Goal: Information Seeking & Learning: Learn about a topic

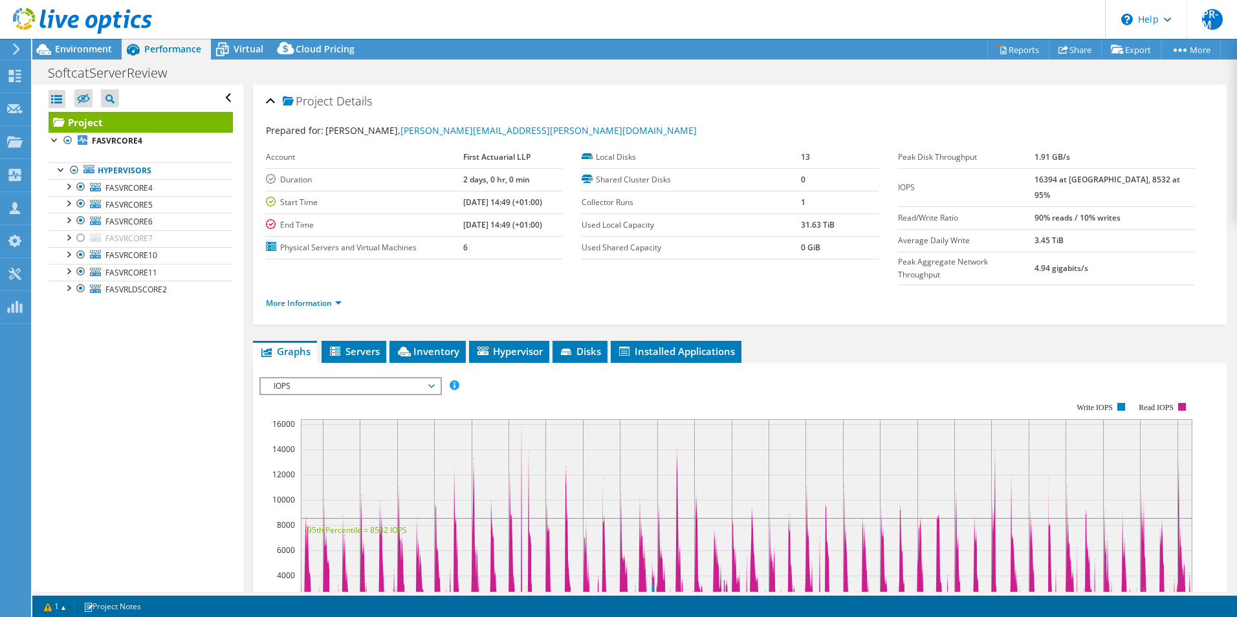
select select "EULondon"
select select "USD"
click at [67, 81] on div "Dashboard" at bounding box center [60, 76] width 61 height 32
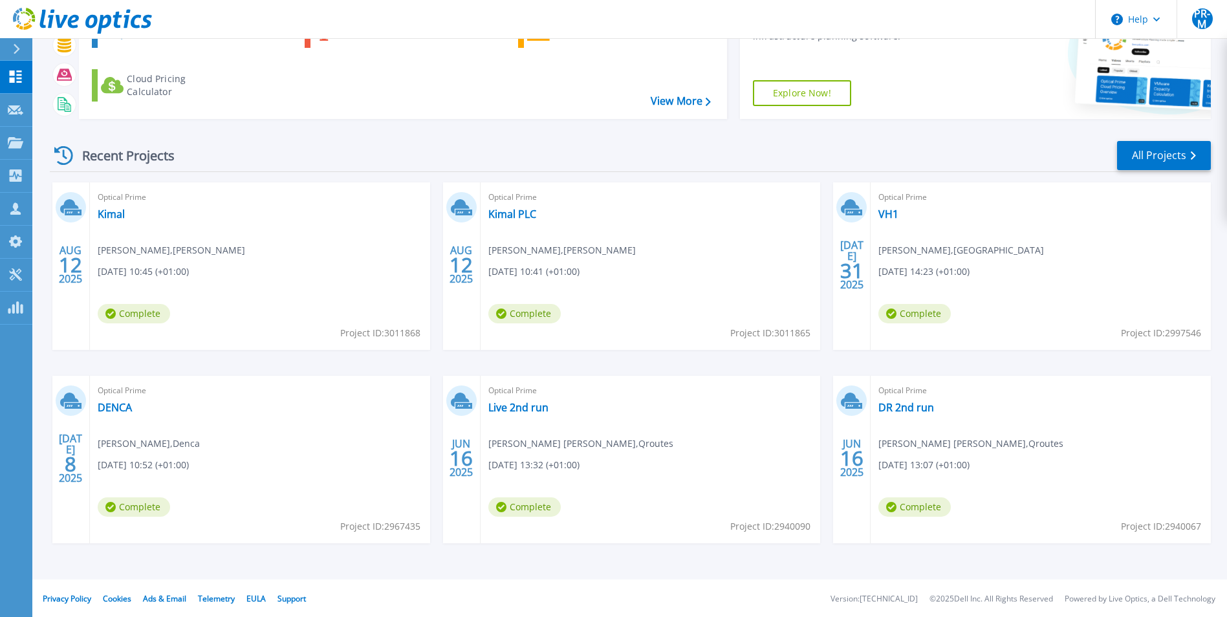
scroll to position [100, 0]
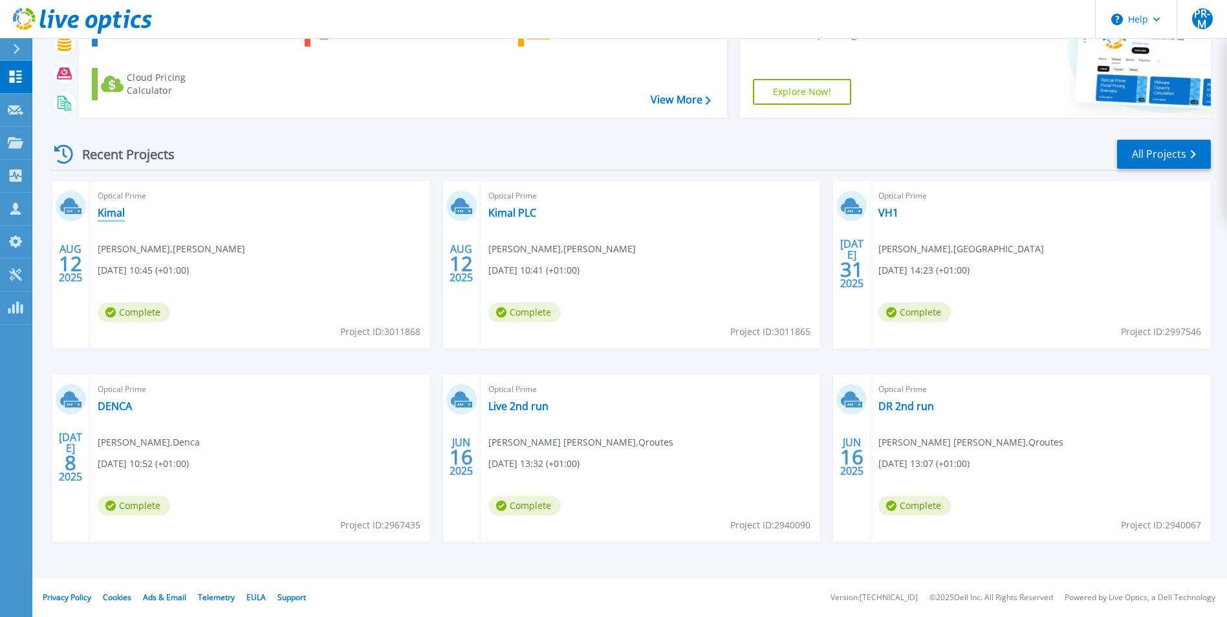
click at [114, 213] on link "Kimal" at bounding box center [111, 212] width 27 height 13
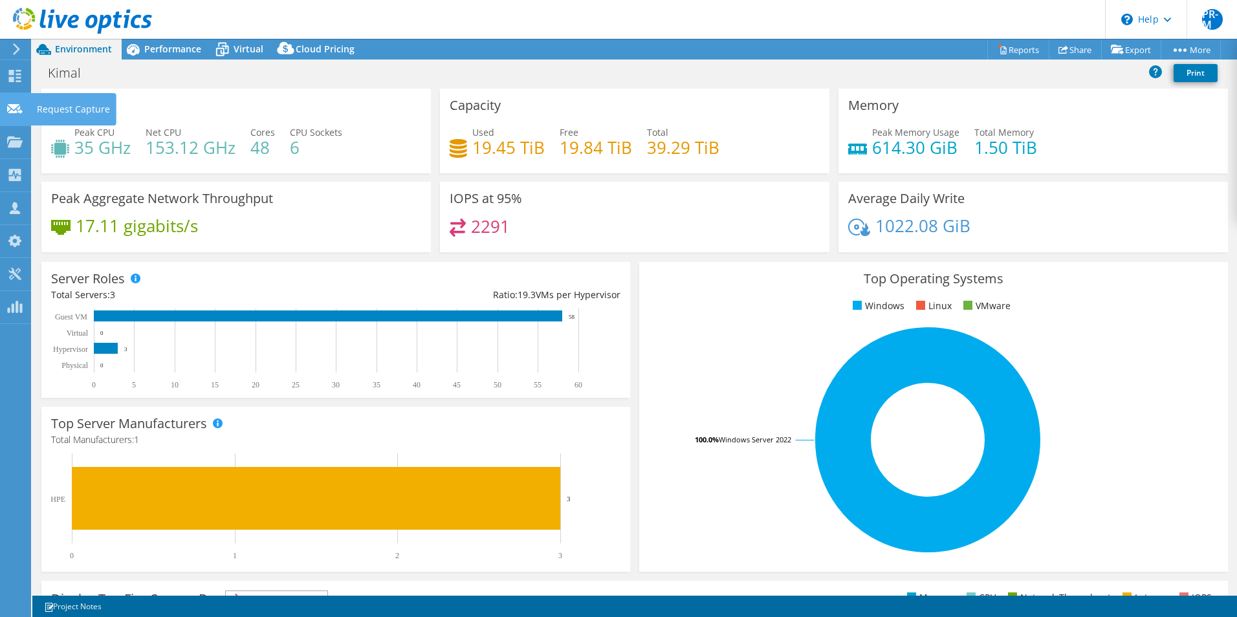
click at [85, 105] on div "Request Capture" at bounding box center [73, 109] width 86 height 32
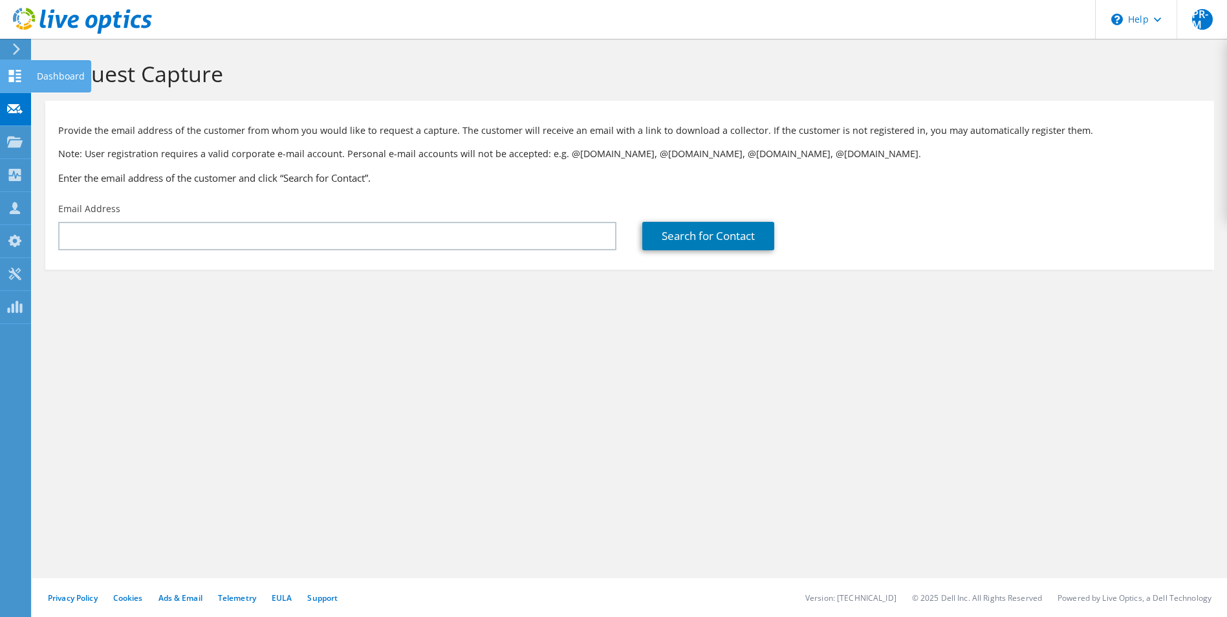
click at [70, 73] on div "Dashboard" at bounding box center [60, 76] width 61 height 32
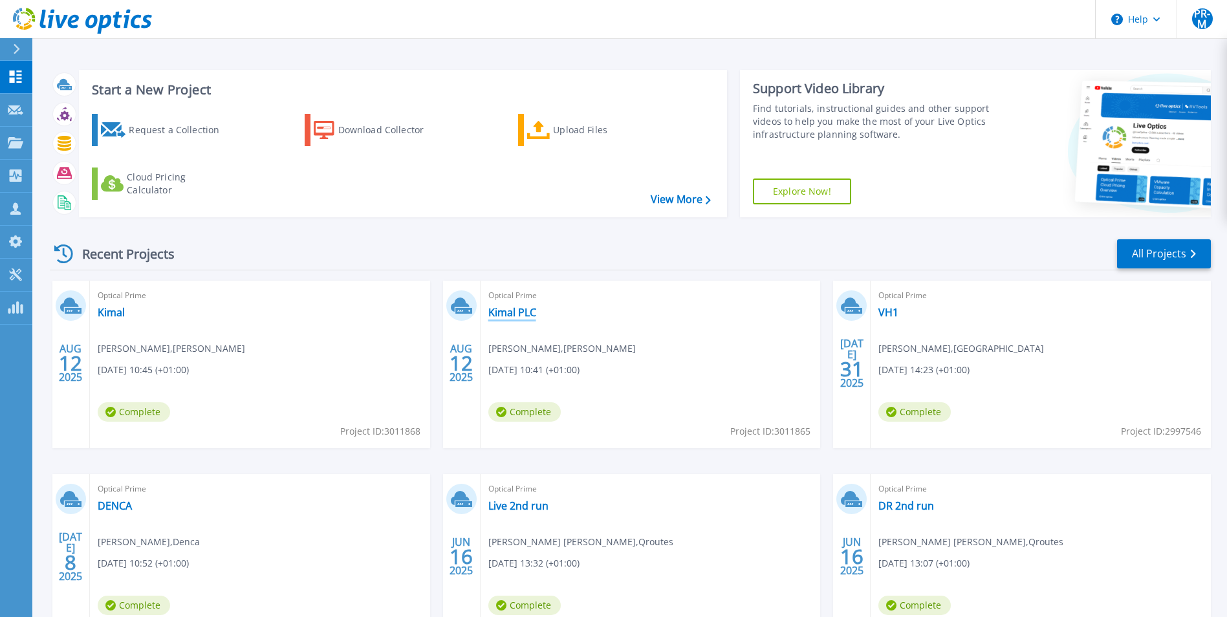
click at [521, 311] on link "Kimal PLC" at bounding box center [512, 312] width 48 height 13
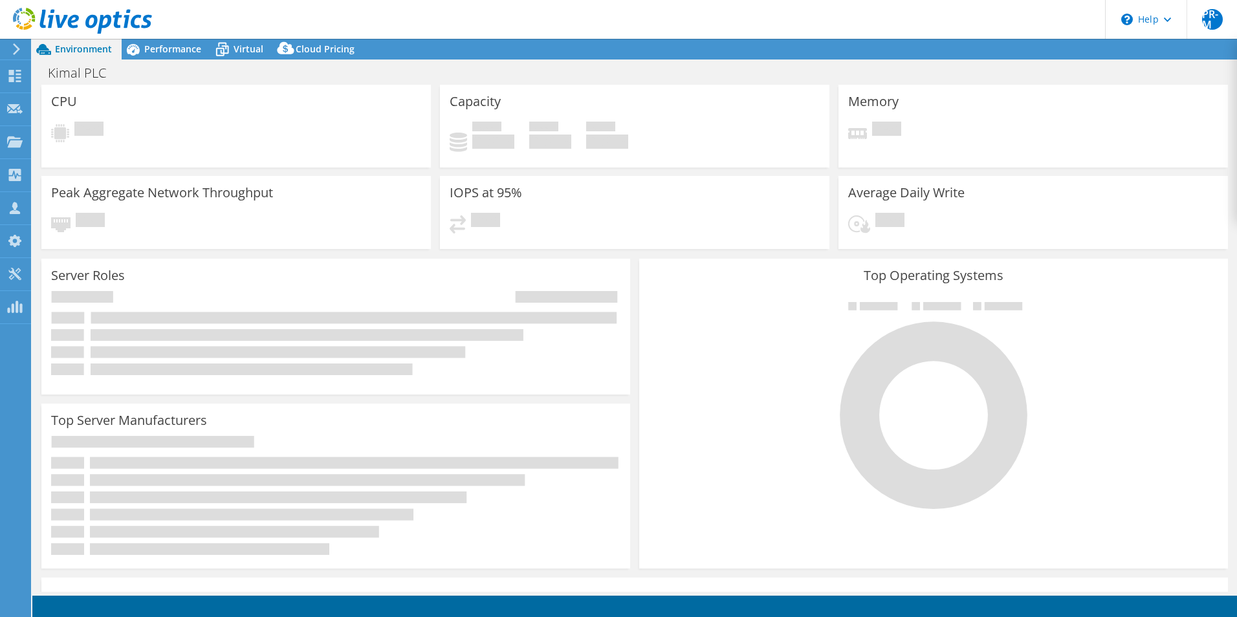
select select "USD"
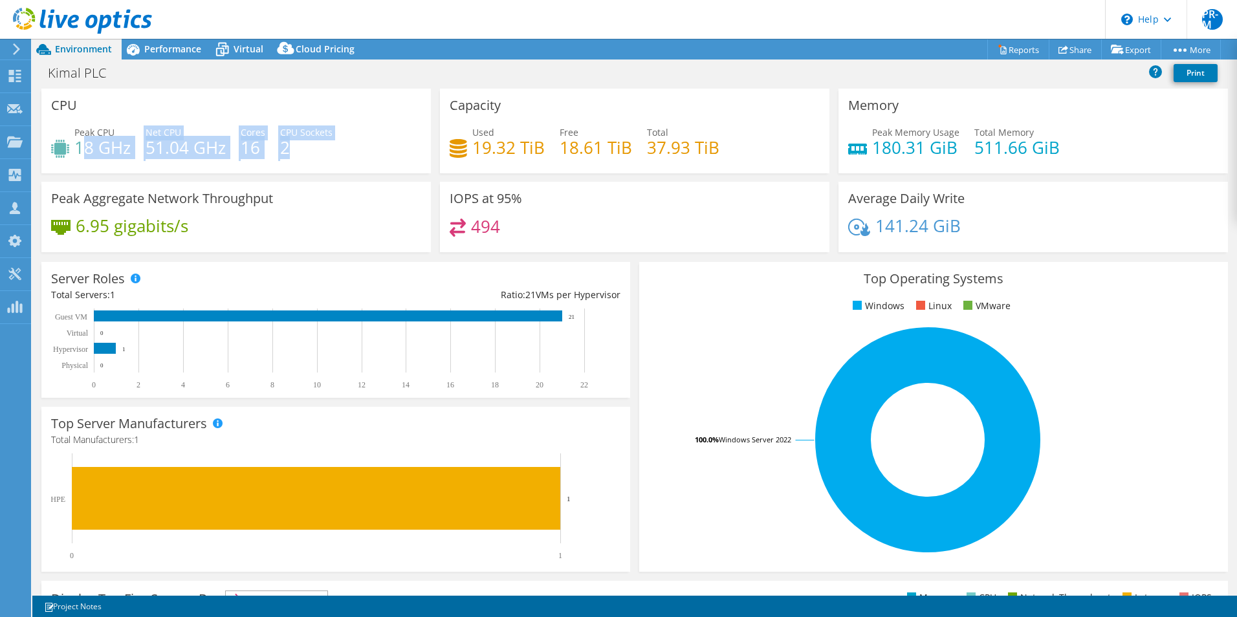
drag, startPoint x: 87, startPoint y: 149, endPoint x: 294, endPoint y: 162, distance: 208.1
click at [294, 162] on div "Peak CPU 18 GHz Net CPU 51.04 GHz Cores 16 CPU Sockets 2" at bounding box center [236, 146] width 370 height 42
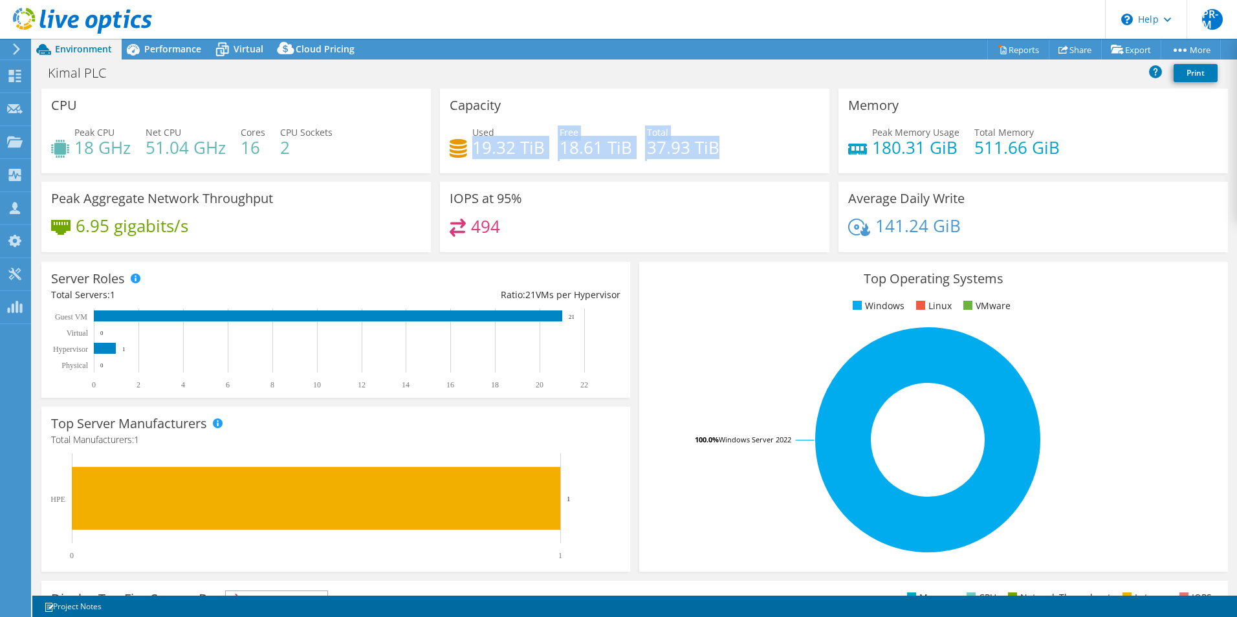
drag, startPoint x: 473, startPoint y: 147, endPoint x: 749, endPoint y: 162, distance: 276.0
click at [749, 162] on div "Used 19.32 TiB Free 18.61 TiB Total 37.93 TiB" at bounding box center [635, 146] width 370 height 42
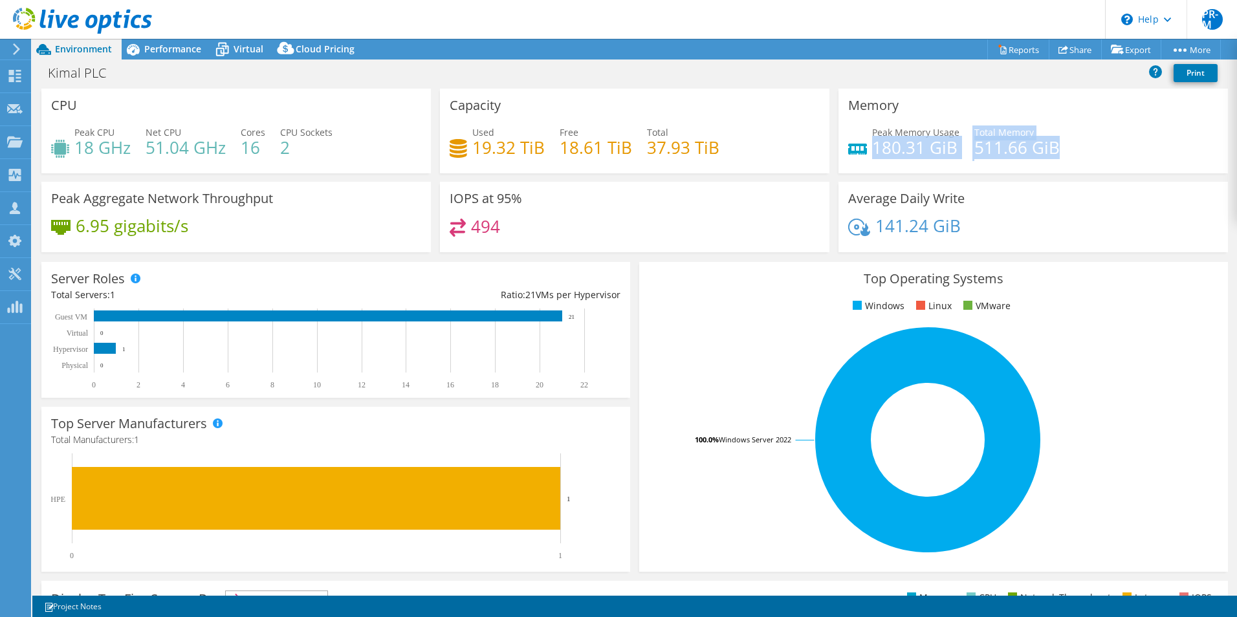
drag, startPoint x: 749, startPoint y: 162, endPoint x: 1056, endPoint y: 150, distance: 307.5
click at [1056, 150] on div "Peak Memory Usage 180.31 GiB Total Memory 511.66 GiB" at bounding box center [1033, 146] width 370 height 42
click at [175, 49] on span "Performance" at bounding box center [172, 49] width 57 height 12
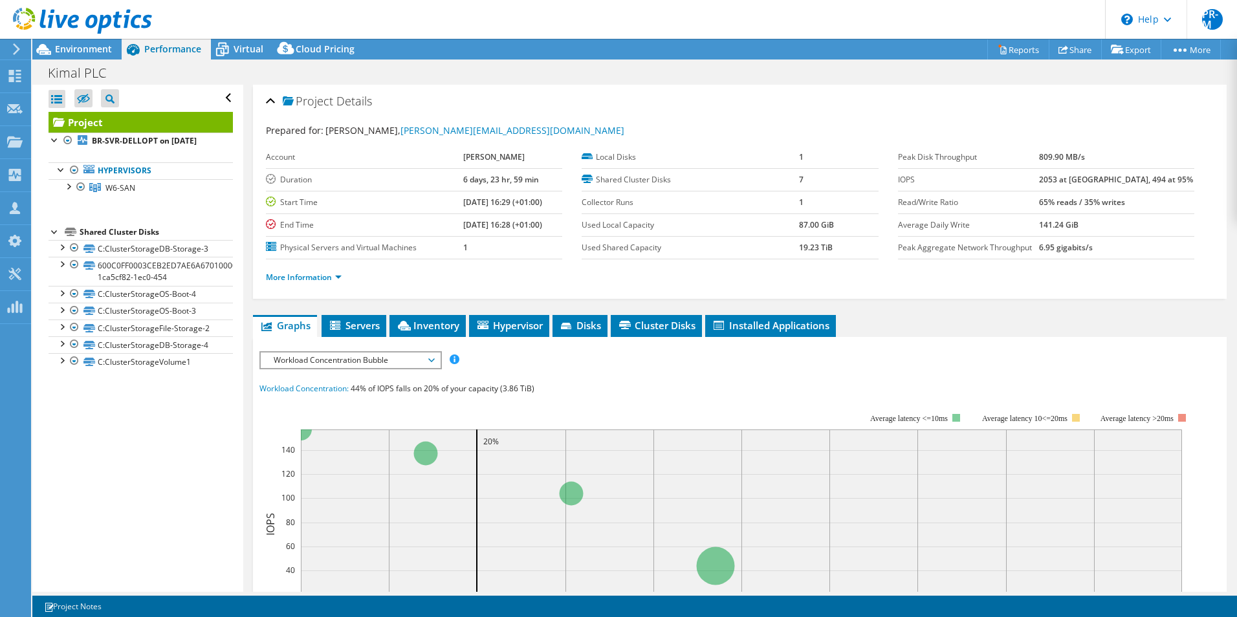
click at [54, 237] on div at bounding box center [55, 230] width 13 height 13
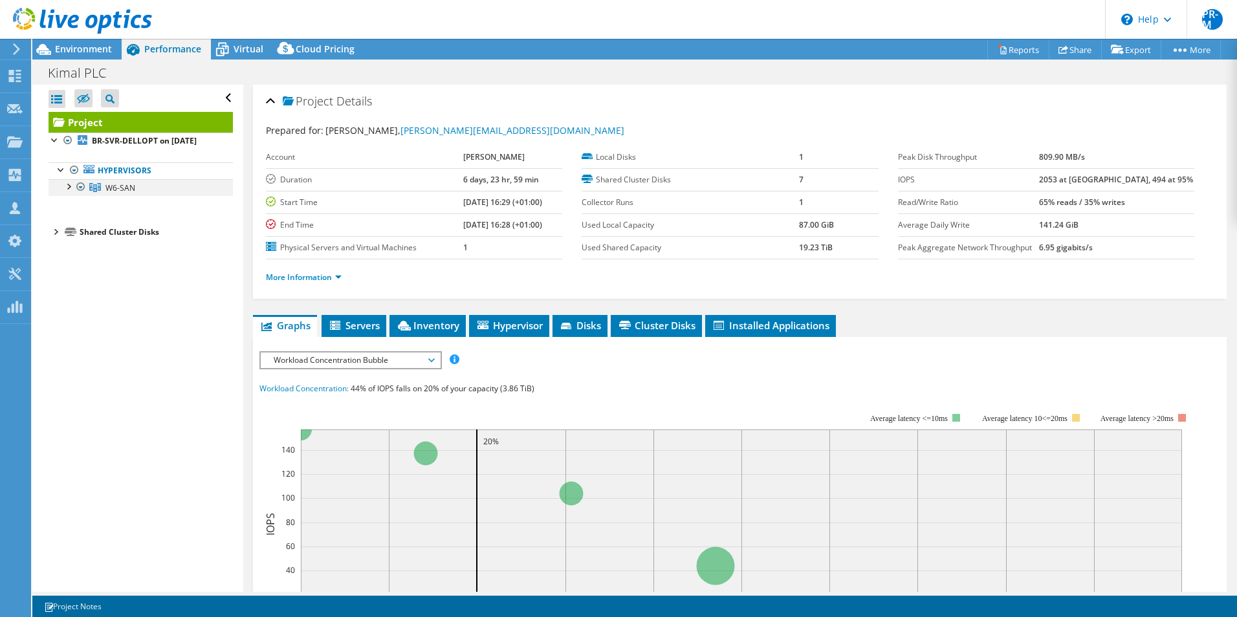
click at [67, 192] on div at bounding box center [67, 185] width 13 height 13
click at [87, 228] on div at bounding box center [87, 221] width 13 height 16
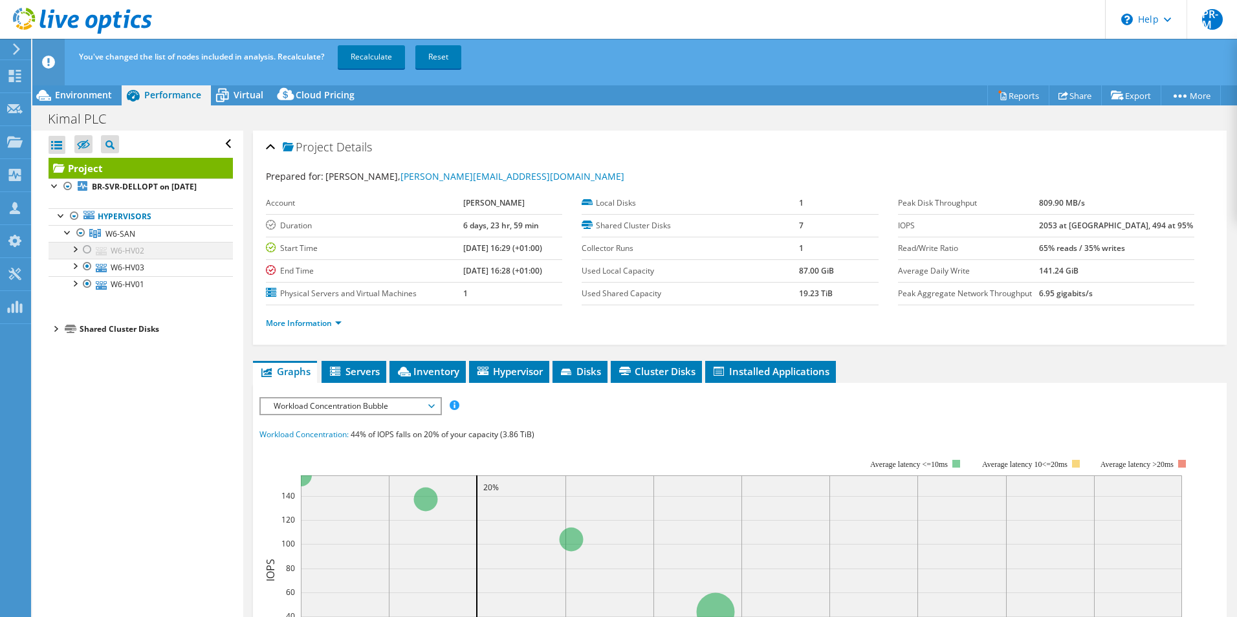
click at [86, 257] on div at bounding box center [87, 250] width 13 height 16
click at [370, 58] on link "Recalculate" at bounding box center [371, 56] width 67 height 23
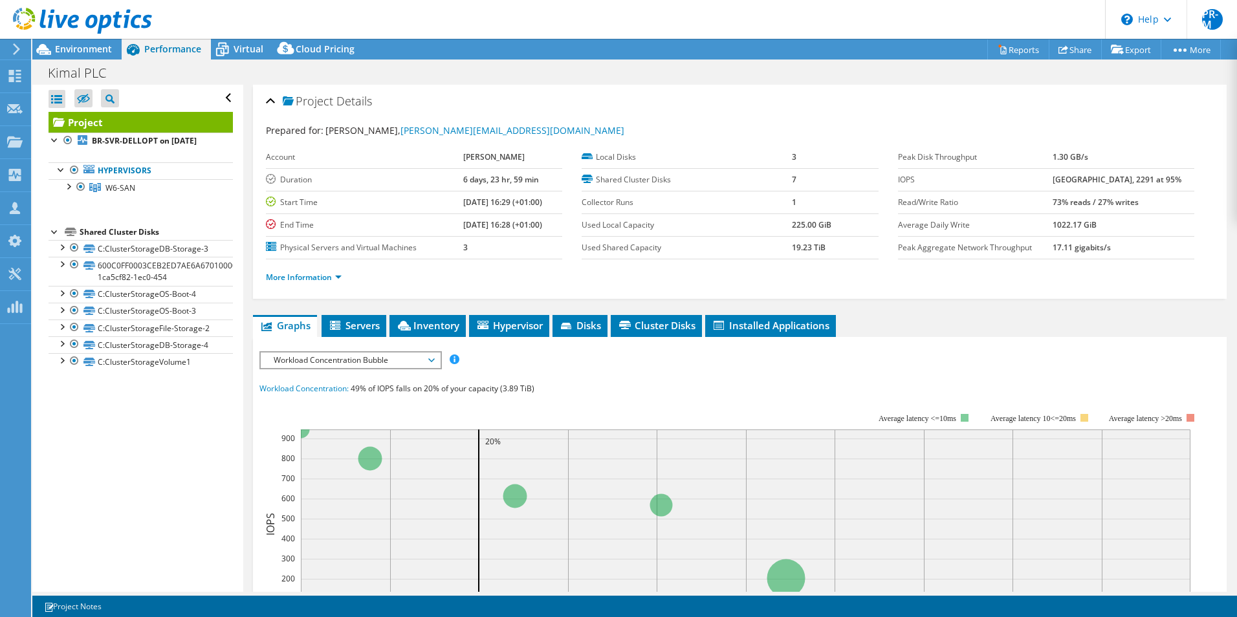
click at [51, 237] on div at bounding box center [55, 230] width 13 height 13
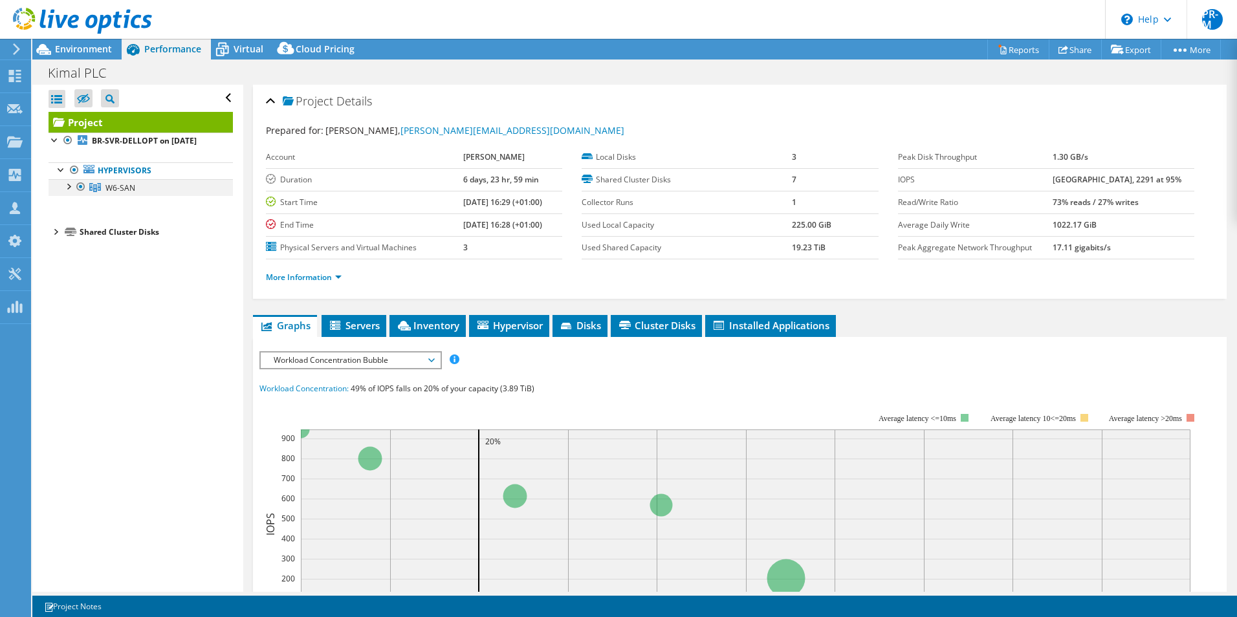
click at [67, 192] on div at bounding box center [67, 185] width 13 height 13
click at [662, 100] on div "Project Details" at bounding box center [740, 102] width 948 height 28
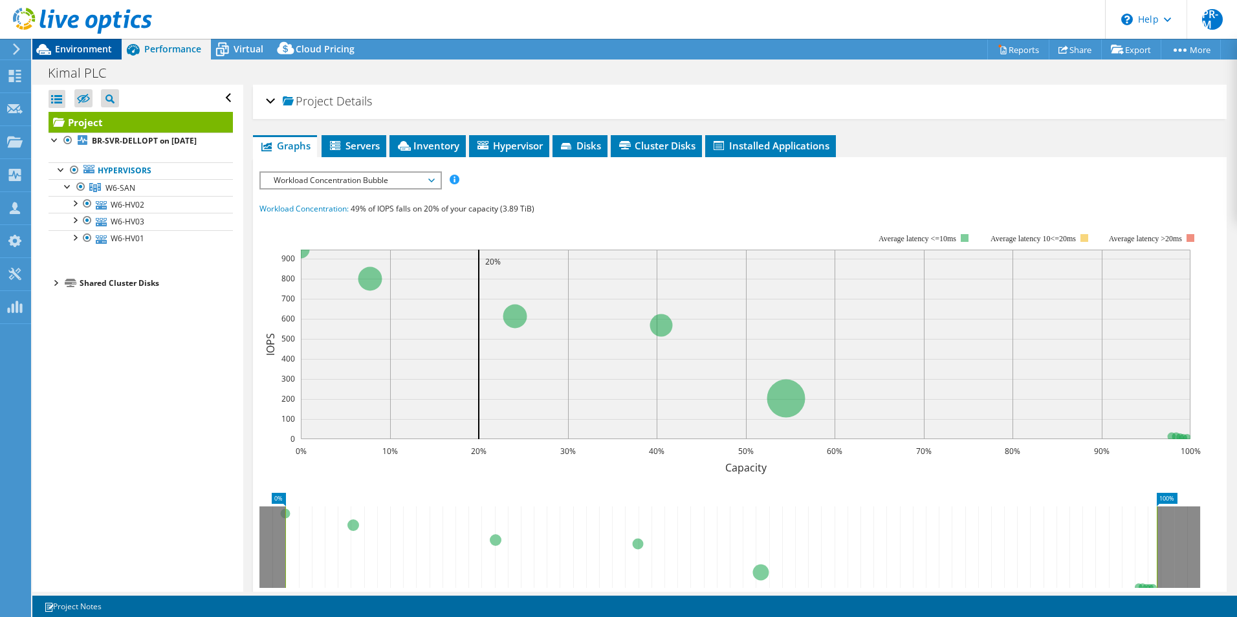
click at [89, 52] on span "Environment" at bounding box center [83, 49] width 57 height 12
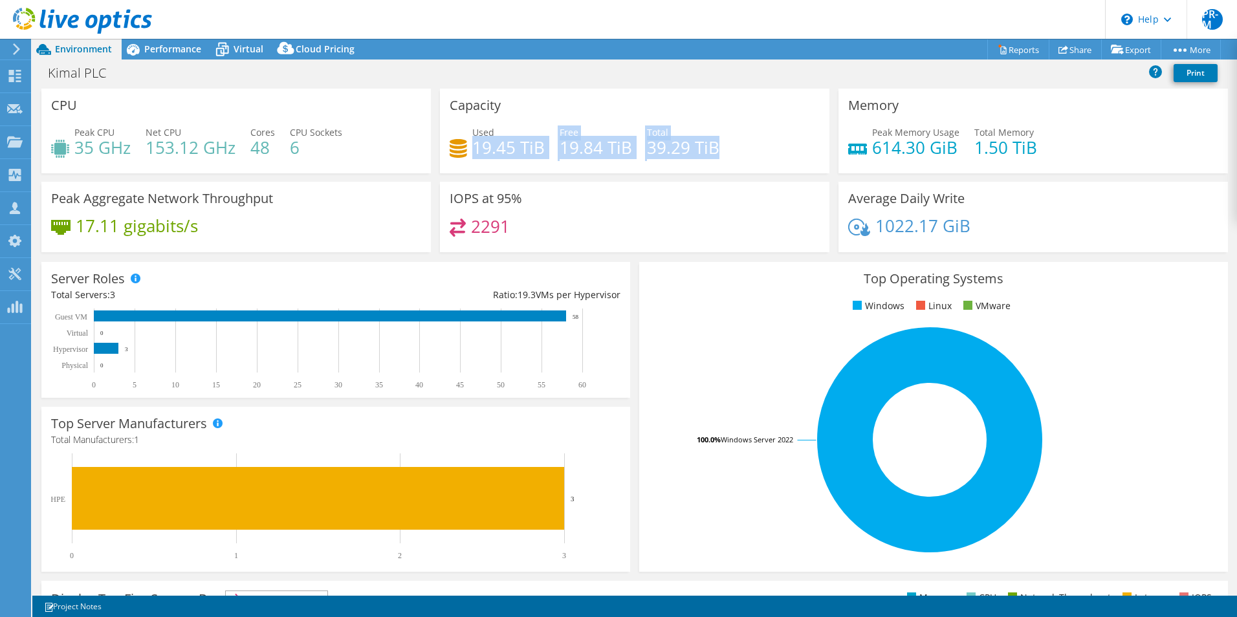
drag, startPoint x: 712, startPoint y: 149, endPoint x: 470, endPoint y: 148, distance: 242.5
click at [470, 148] on div "Used 19.45 TiB Free 19.84 TiB Total 39.29 TiB" at bounding box center [635, 146] width 370 height 42
drag, startPoint x: 470, startPoint y: 148, endPoint x: 598, endPoint y: 77, distance: 147.1
click at [598, 77] on div "Kimal PLC Print" at bounding box center [634, 73] width 1204 height 24
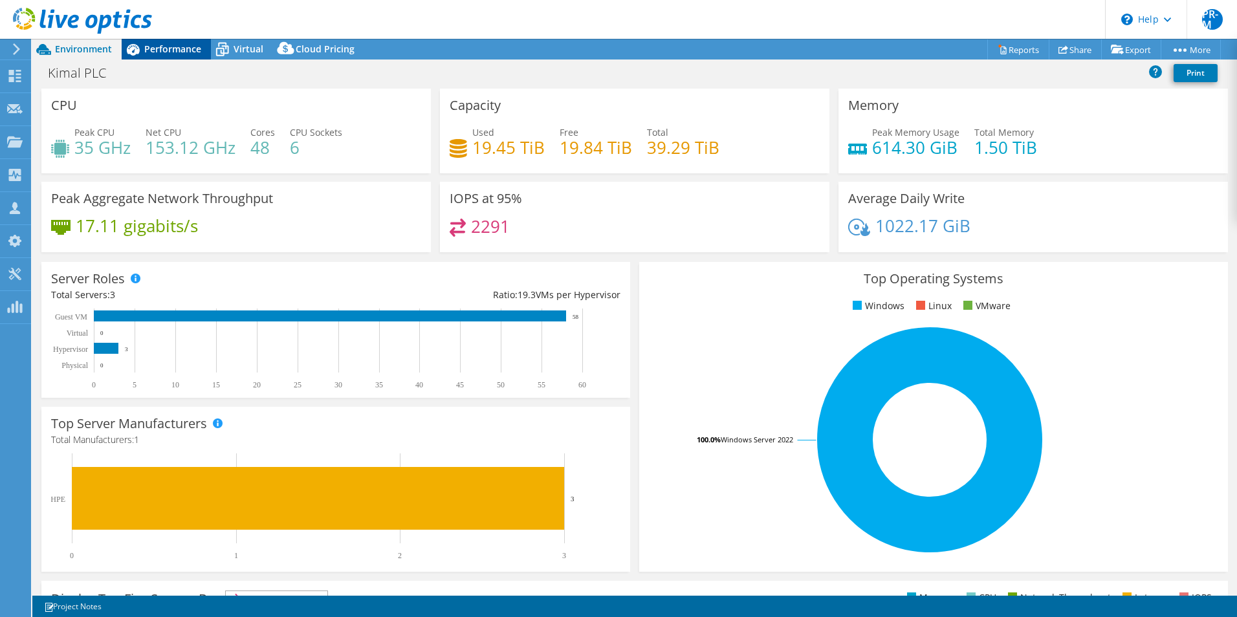
click at [177, 49] on span "Performance" at bounding box center [172, 49] width 57 height 12
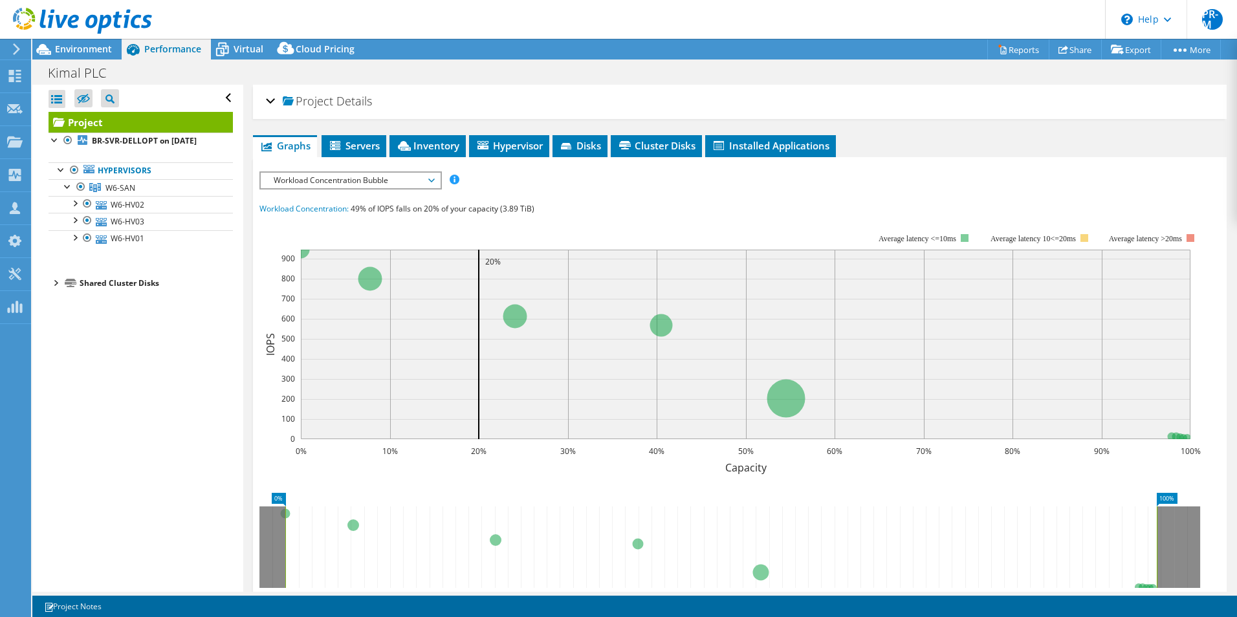
click at [431, 183] on span "Workload Concentration Bubble" at bounding box center [350, 181] width 166 height 16
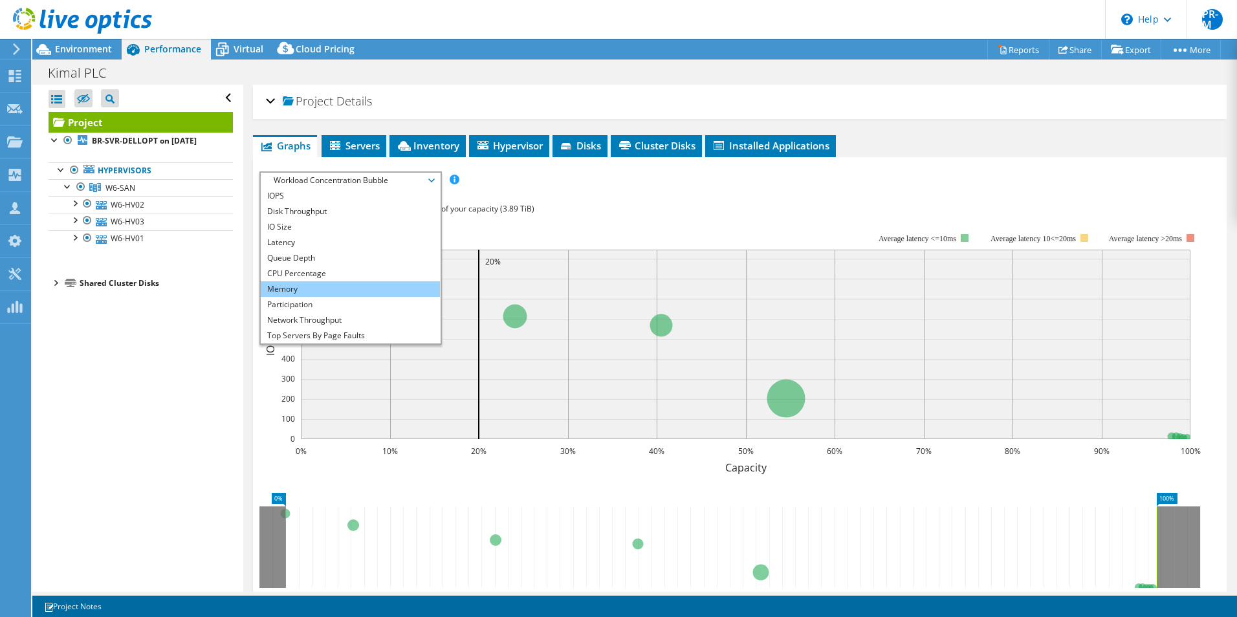
click at [356, 286] on li "Memory" at bounding box center [350, 289] width 179 height 16
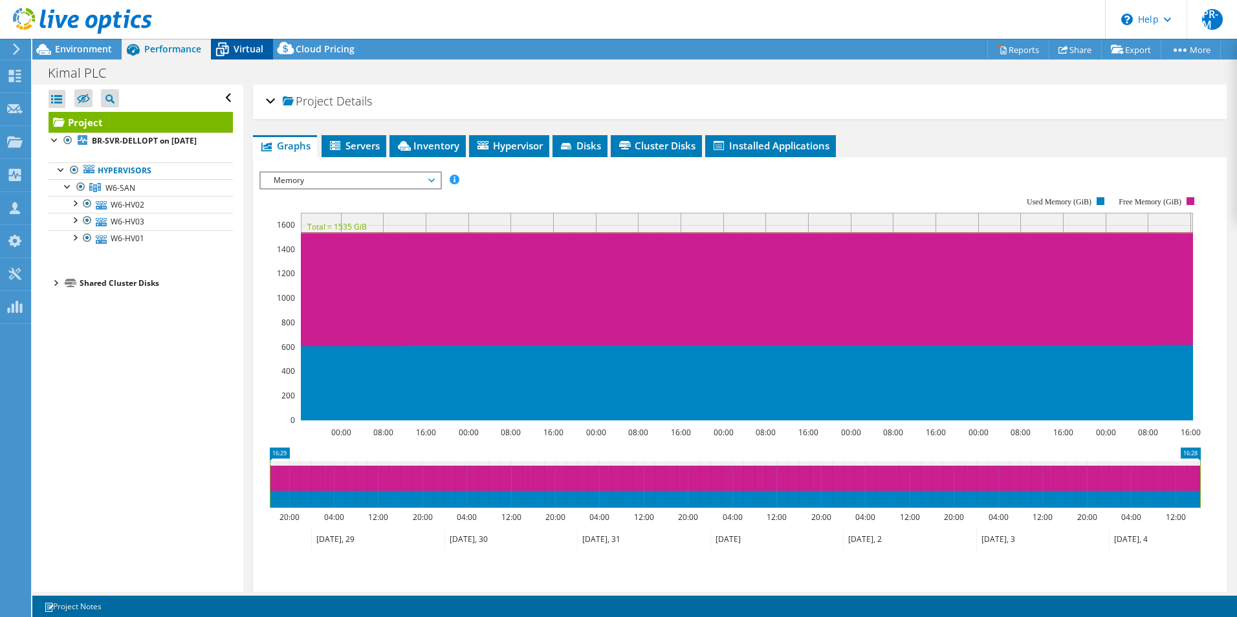
click at [244, 50] on span "Virtual" at bounding box center [248, 49] width 30 height 12
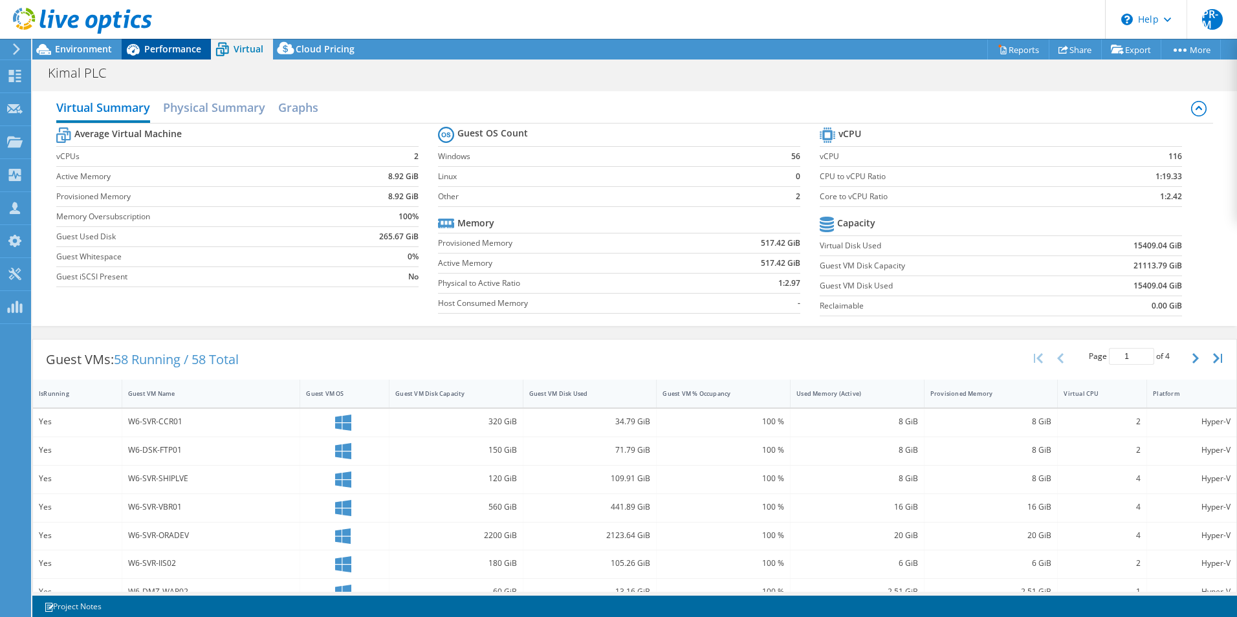
click at [181, 52] on span "Performance" at bounding box center [172, 49] width 57 height 12
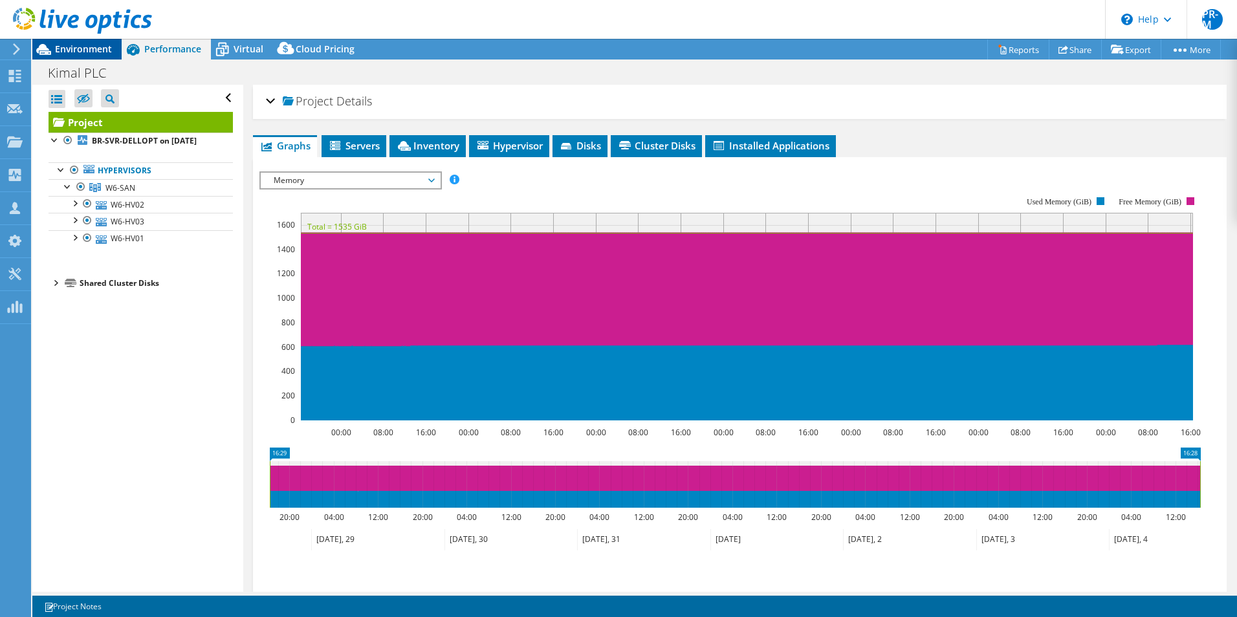
click at [92, 52] on span "Environment" at bounding box center [83, 49] width 57 height 12
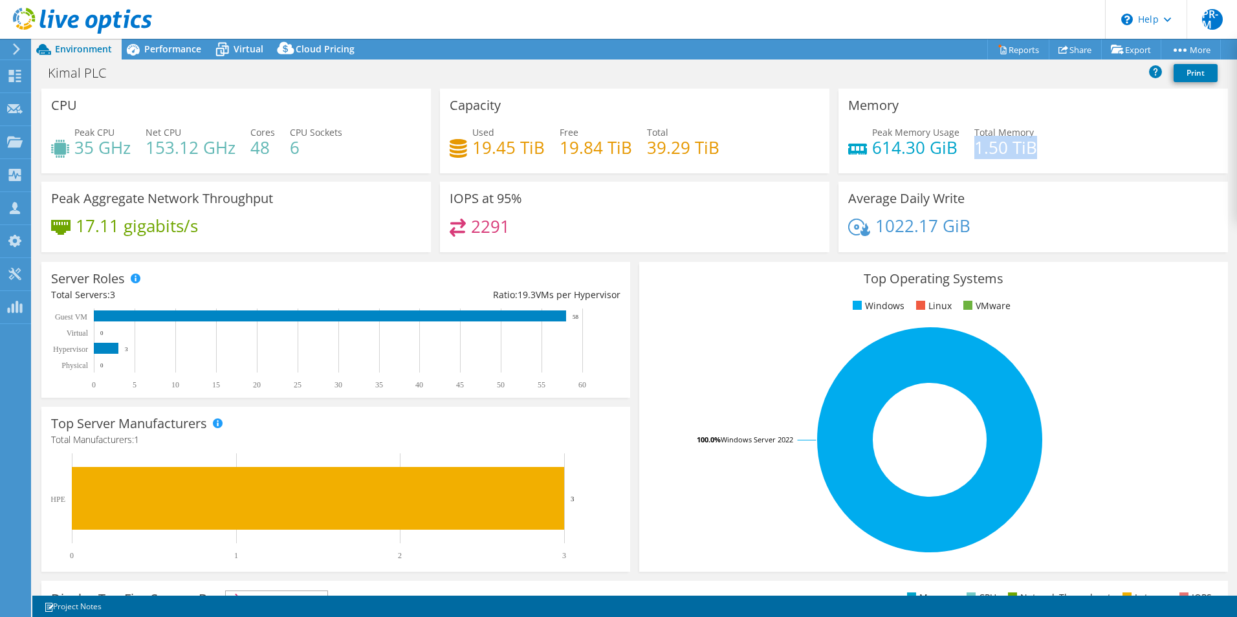
drag, startPoint x: 967, startPoint y: 145, endPoint x: 1052, endPoint y: 146, distance: 85.4
click at [1052, 146] on div "Peak Memory Usage 614.30 GiB Total Memory 1.50 TiB" at bounding box center [1033, 146] width 370 height 42
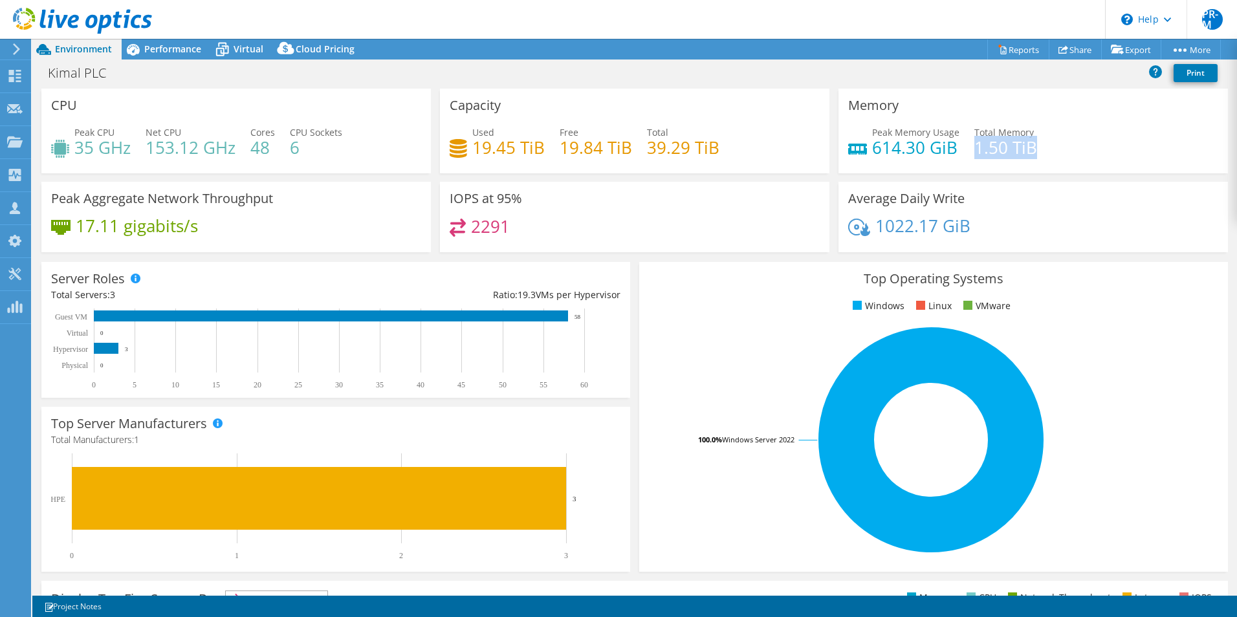
click at [778, 20] on header "PR-M Partner Team Member Pamela Read - Marlow pamelare@softcat.com softcat.com …" at bounding box center [618, 19] width 1237 height 39
drag, startPoint x: 867, startPoint y: 147, endPoint x: 1045, endPoint y: 155, distance: 178.7
click at [1045, 155] on div "Peak Memory Usage 614.30 GiB Total Memory 1.50 TiB" at bounding box center [1033, 146] width 370 height 42
click at [606, 25] on header "PR-M Partner Team Member Pamela Read - Marlow pamelare@softcat.com softcat.com …" at bounding box center [618, 19] width 1237 height 39
click at [622, 16] on header "PR-M Partner Team Member Pamela Read - Marlow pamelare@softcat.com softcat.com …" at bounding box center [618, 19] width 1237 height 39
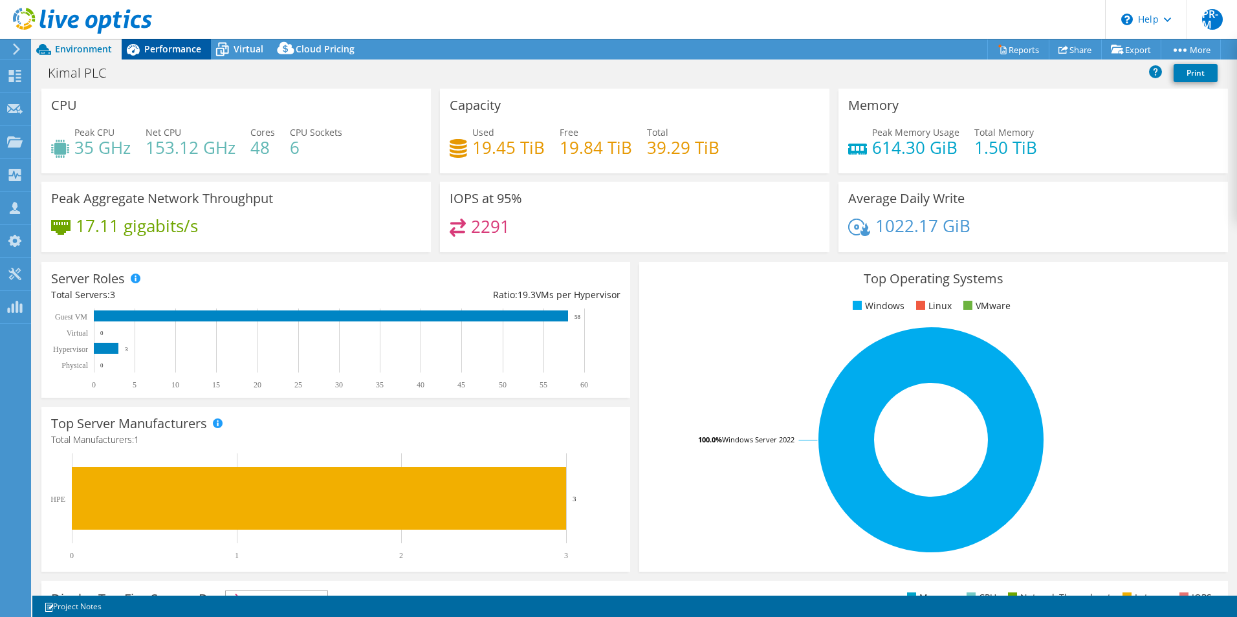
click at [160, 52] on span "Performance" at bounding box center [172, 49] width 57 height 12
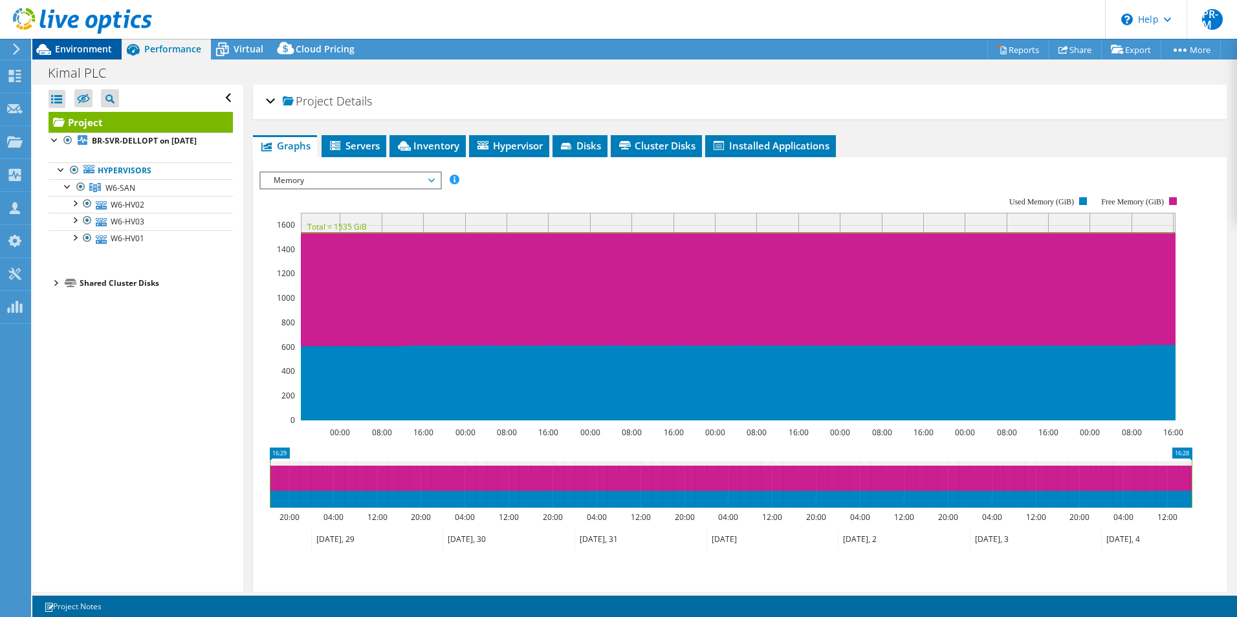
click at [81, 45] on span "Environment" at bounding box center [83, 49] width 57 height 12
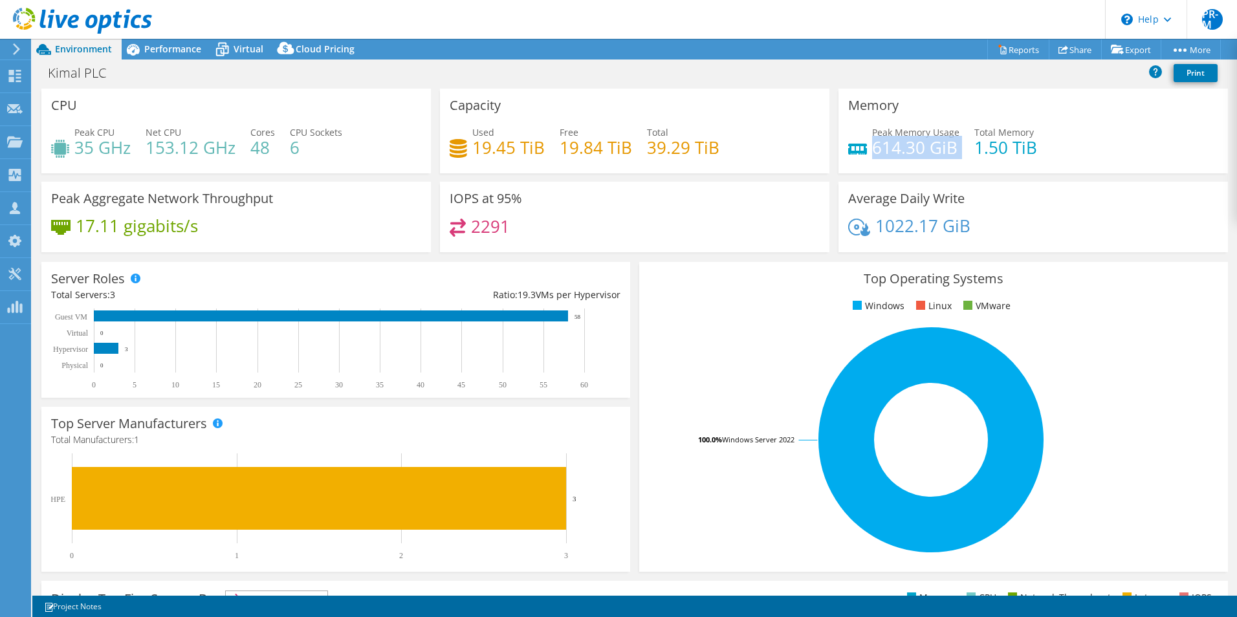
drag, startPoint x: 866, startPoint y: 149, endPoint x: 953, endPoint y: 152, distance: 86.7
click at [953, 152] on div "Peak Memory Usage 614.30 GiB Total Memory 1.50 TiB" at bounding box center [1033, 146] width 370 height 42
click at [186, 50] on span "Performance" at bounding box center [172, 49] width 57 height 12
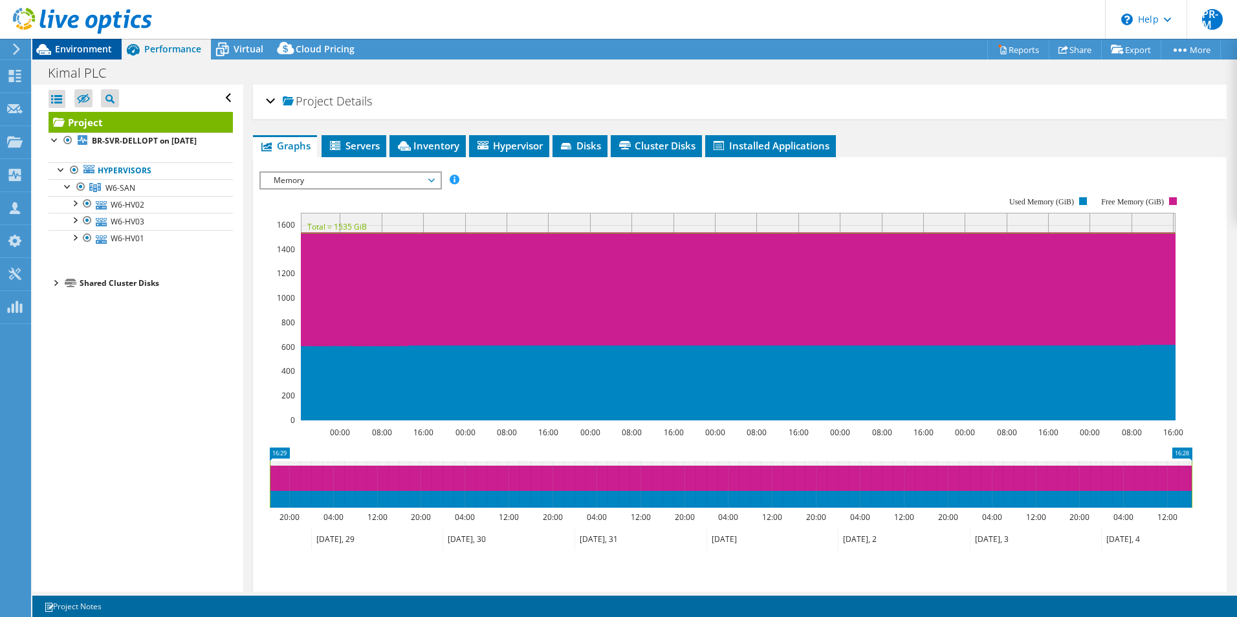
click at [95, 44] on span "Environment" at bounding box center [83, 49] width 57 height 12
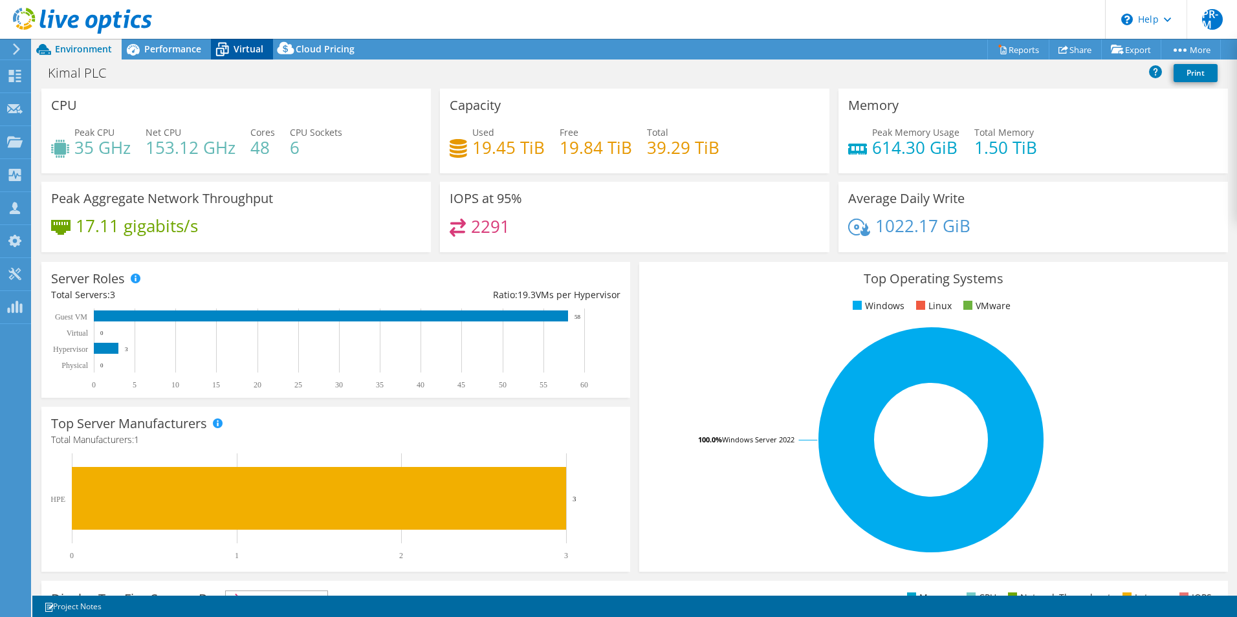
click at [249, 48] on span "Virtual" at bounding box center [248, 49] width 30 height 12
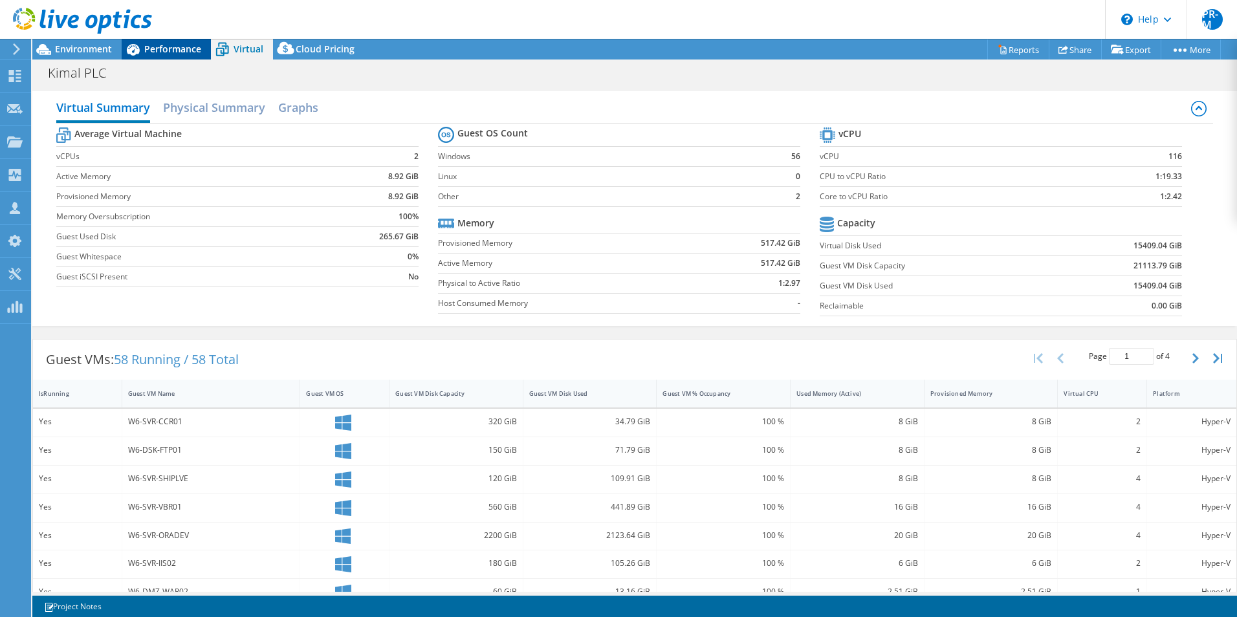
click at [159, 48] on span "Performance" at bounding box center [172, 49] width 57 height 12
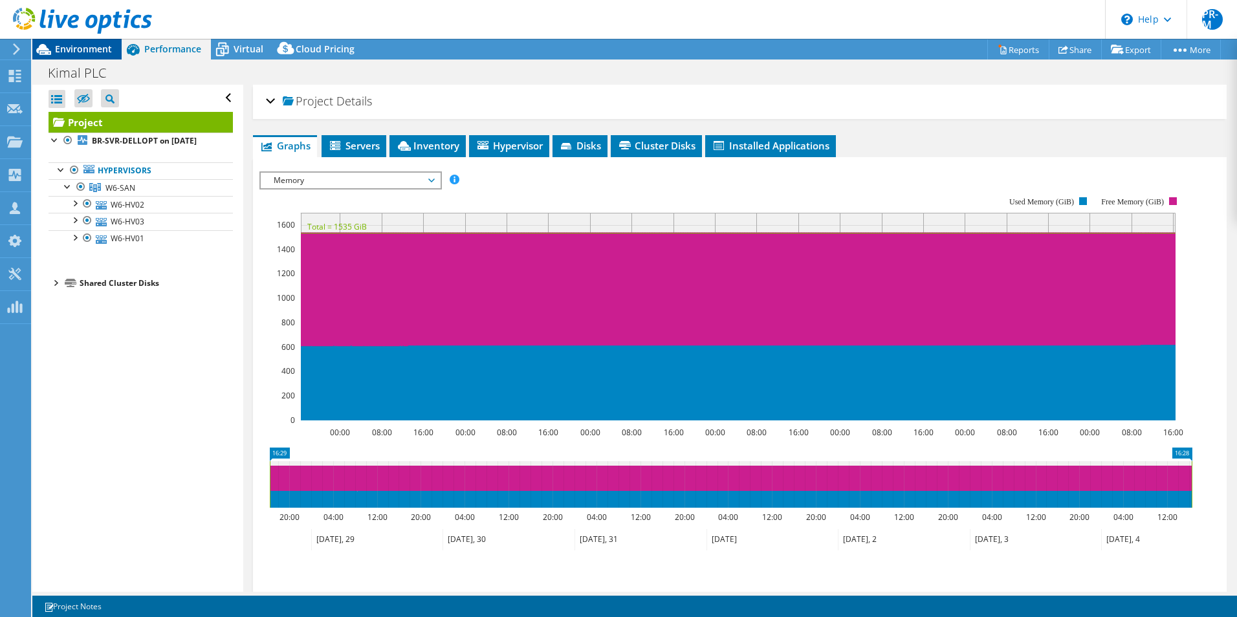
click at [91, 45] on span "Environment" at bounding box center [83, 49] width 57 height 12
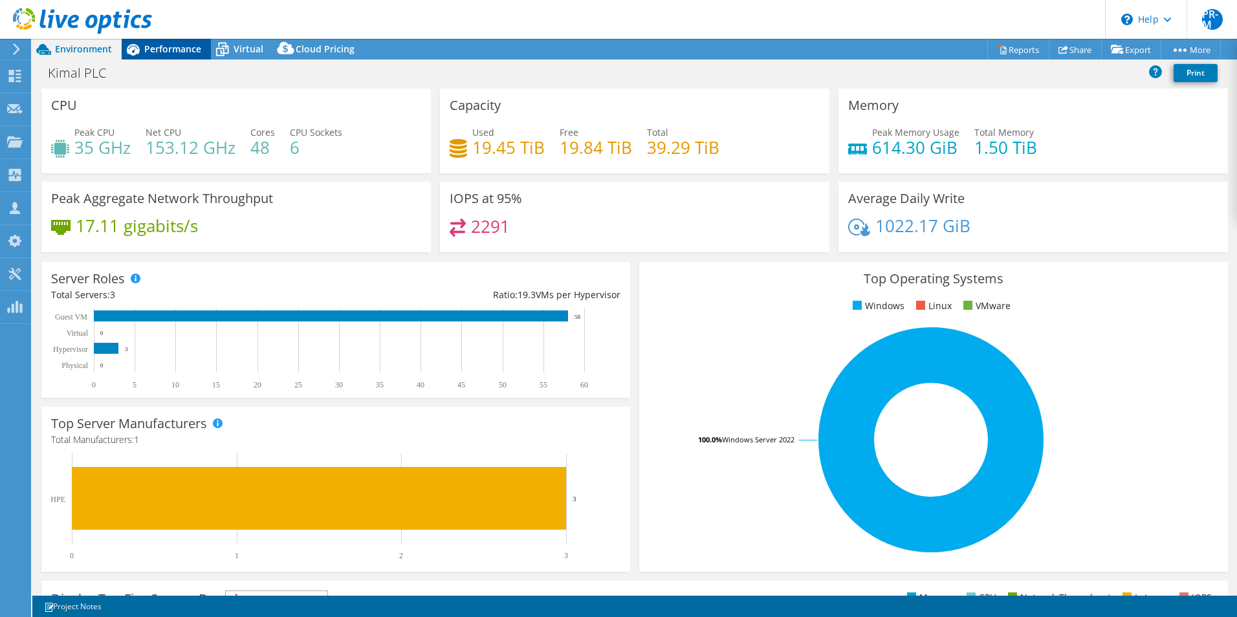
click at [177, 42] on div "Performance" at bounding box center [166, 49] width 89 height 21
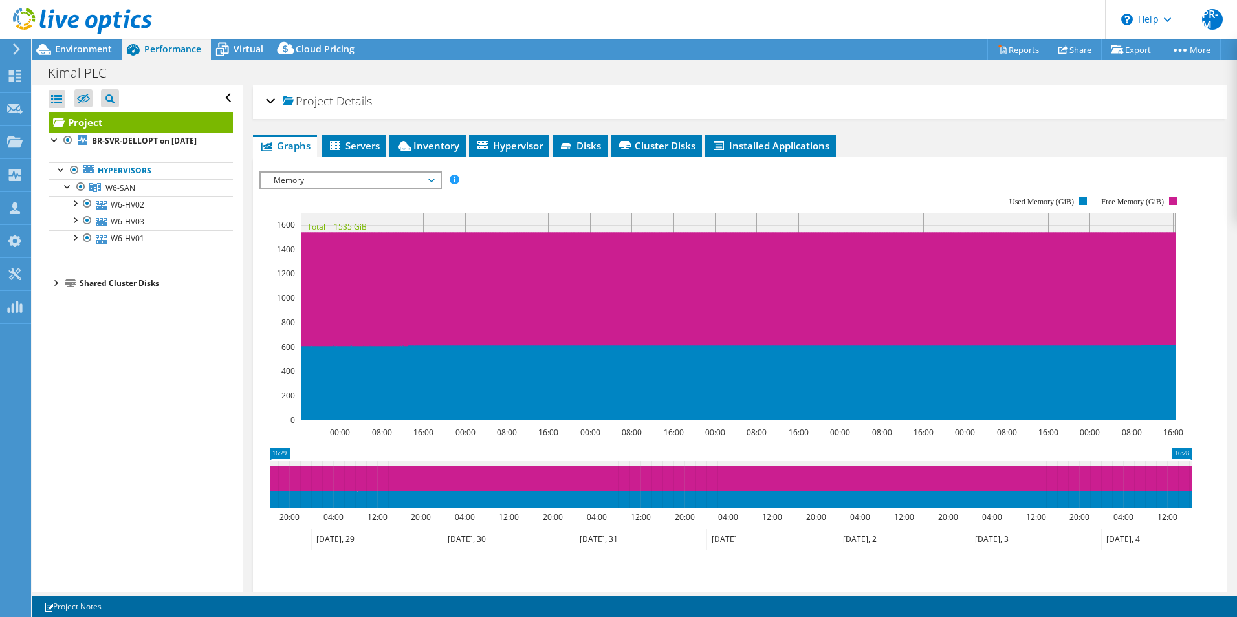
click at [73, 41] on div at bounding box center [76, 21] width 152 height 43
click at [74, 47] on span "Environment" at bounding box center [83, 49] width 57 height 12
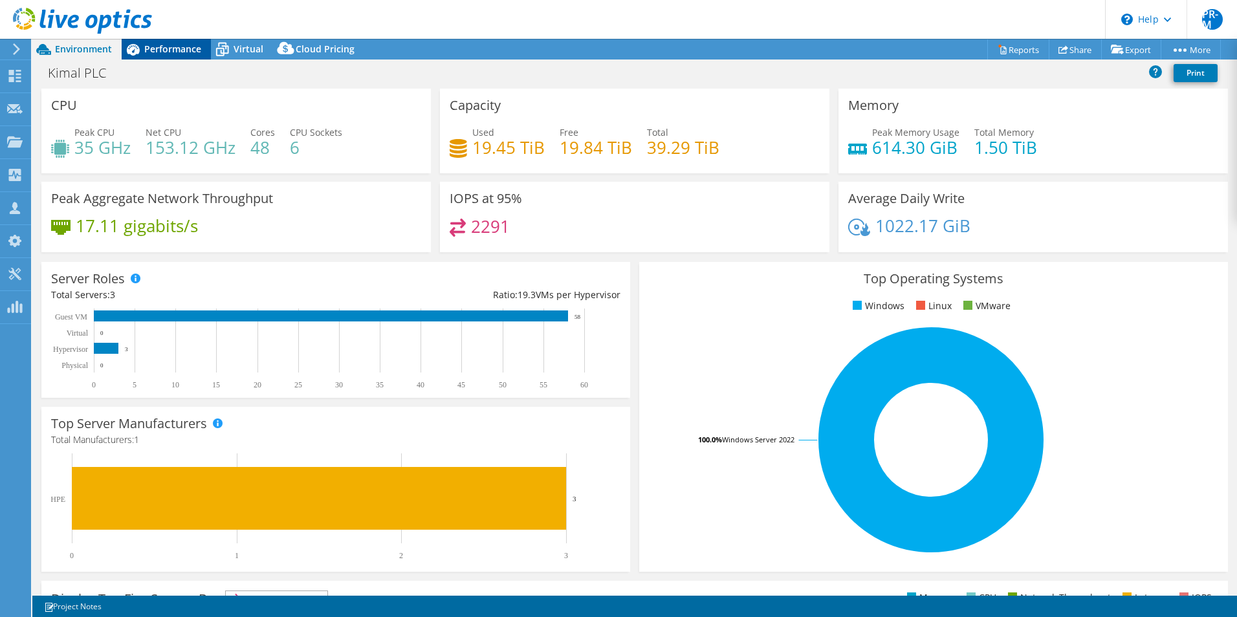
click at [160, 47] on span "Performance" at bounding box center [172, 49] width 57 height 12
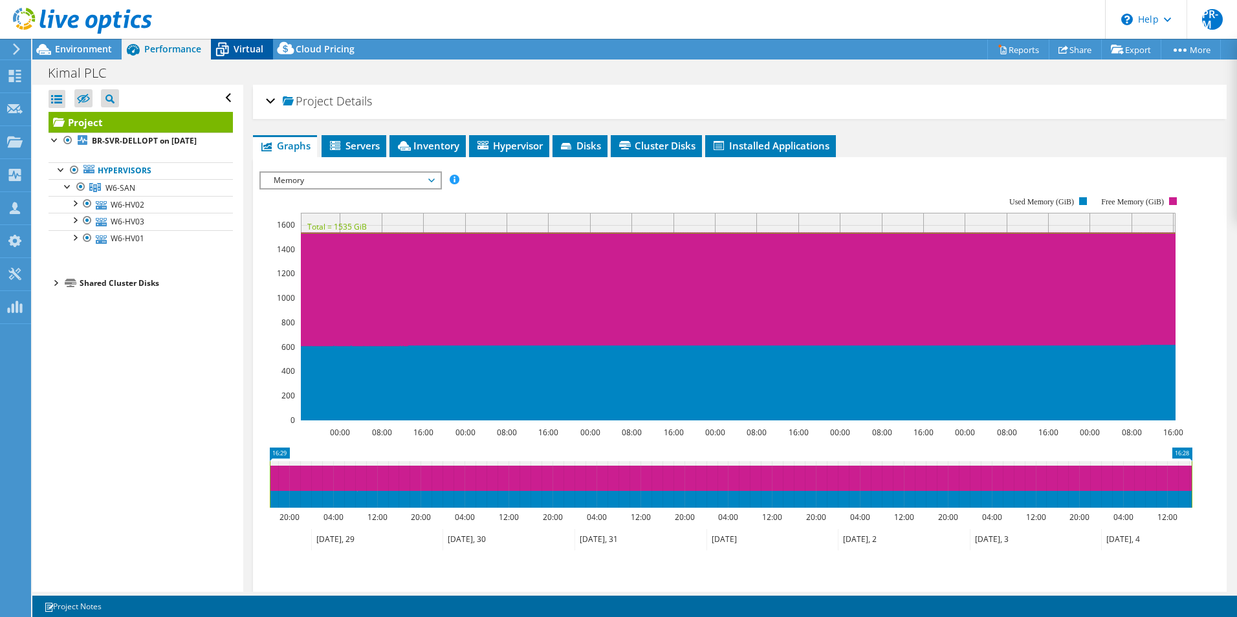
click at [228, 50] on icon at bounding box center [222, 49] width 23 height 23
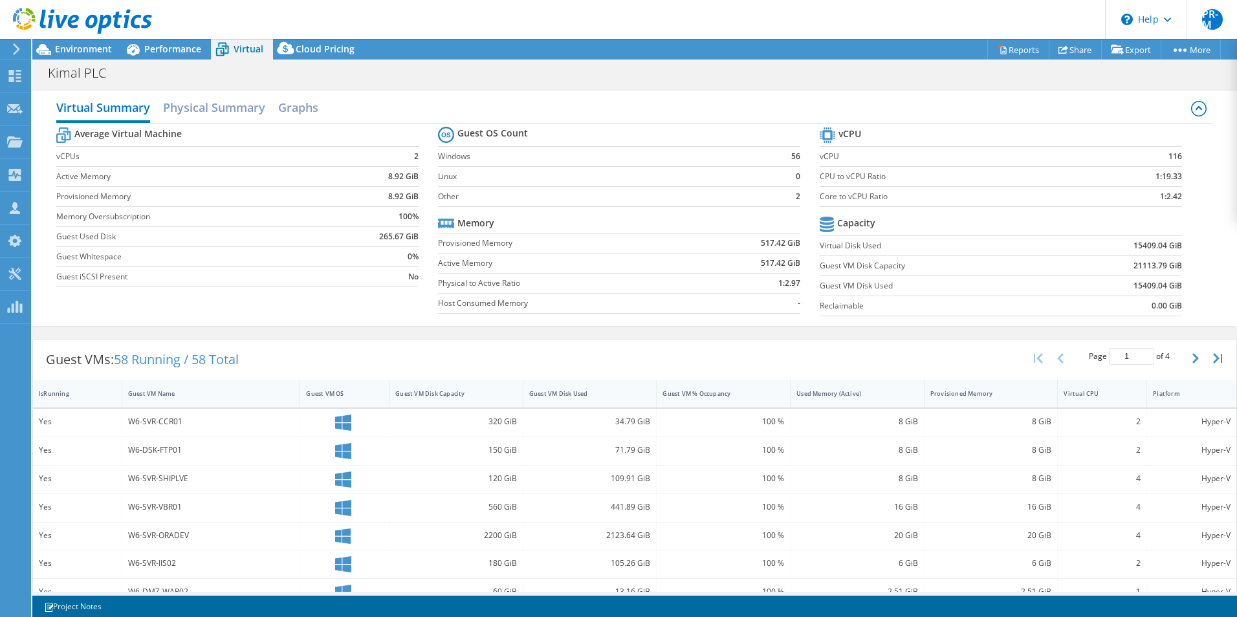
click at [983, 246] on label "Virtual Disk Used" at bounding box center [937, 245] width 237 height 13
drag, startPoint x: 1125, startPoint y: 246, endPoint x: 1174, endPoint y: 246, distance: 49.2
click at [1174, 246] on section "vCPU vCPU 116 CPU to vCPU Ratio 1:19.33 Core to vCPU Ratio 1:2.42 Capacity Virt…" at bounding box center [1010, 223] width 382 height 199
drag, startPoint x: 755, startPoint y: 243, endPoint x: 801, endPoint y: 259, distance: 48.9
click at [801, 259] on section "Guest OS Count Windows 56 Linux 0 Other 2 Memory Provisioned Memory 517.42 GiB …" at bounding box center [629, 222] width 382 height 197
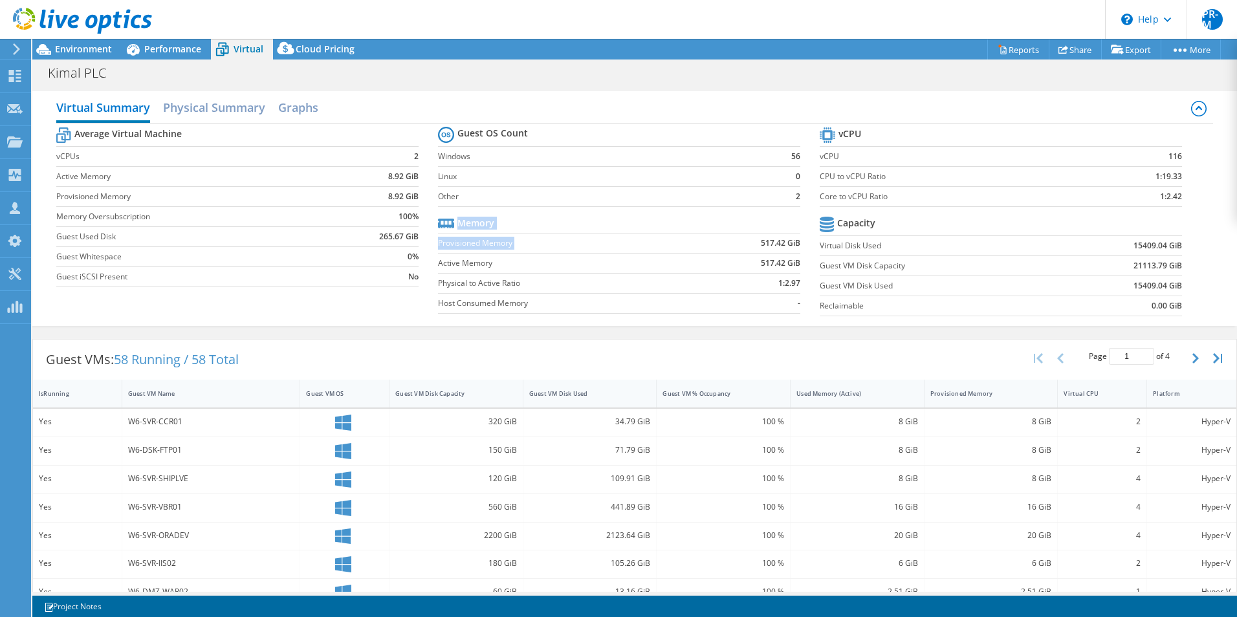
click at [592, 323] on div "Virtual Summary Physical Summary Graphs Average Virtual Machine vCPUs 2 Active …" at bounding box center [634, 208] width 1204 height 235
click at [171, 51] on span "Performance" at bounding box center [172, 49] width 57 height 12
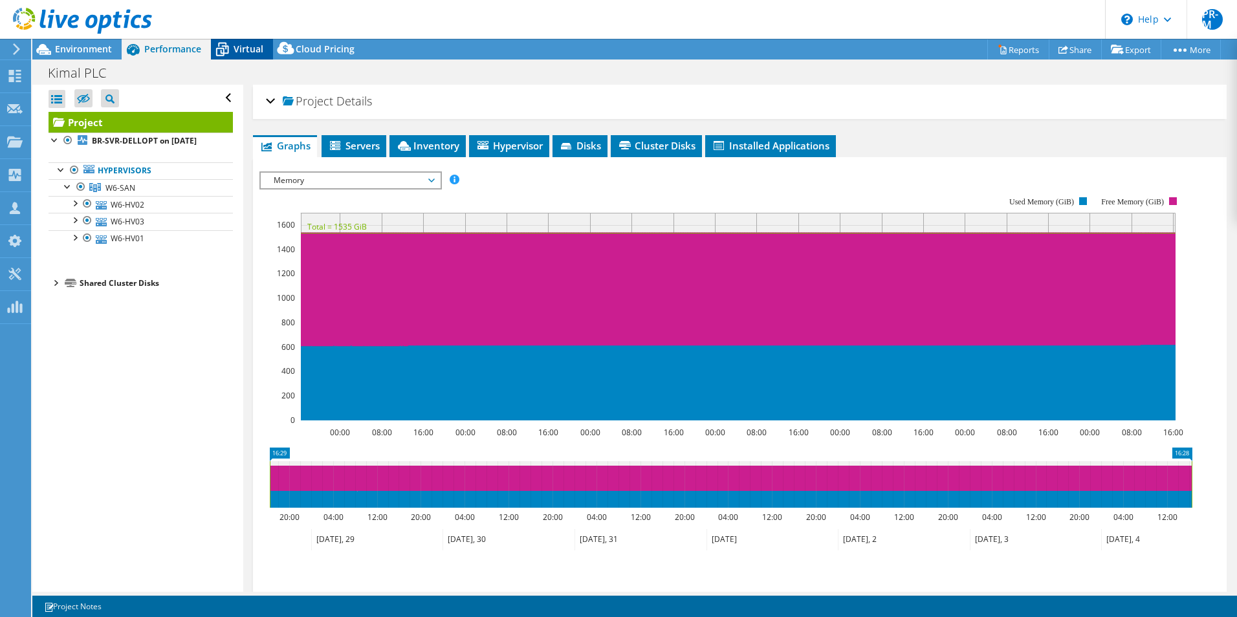
click at [237, 50] on span "Virtual" at bounding box center [248, 49] width 30 height 12
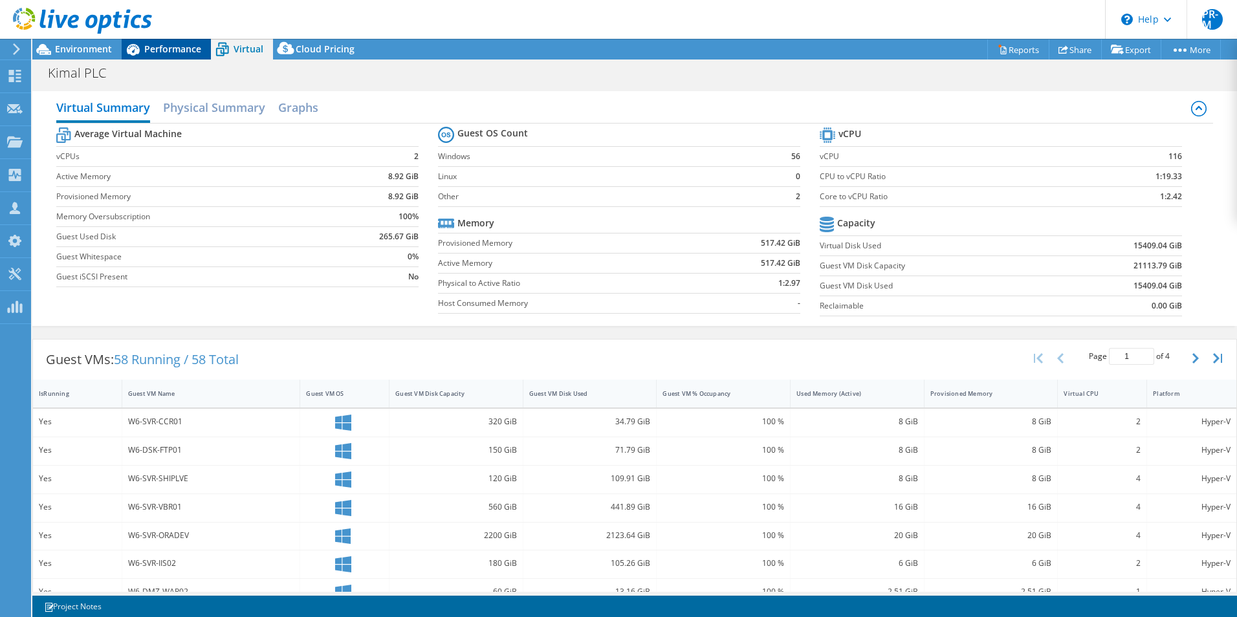
click at [173, 51] on span "Performance" at bounding box center [172, 49] width 57 height 12
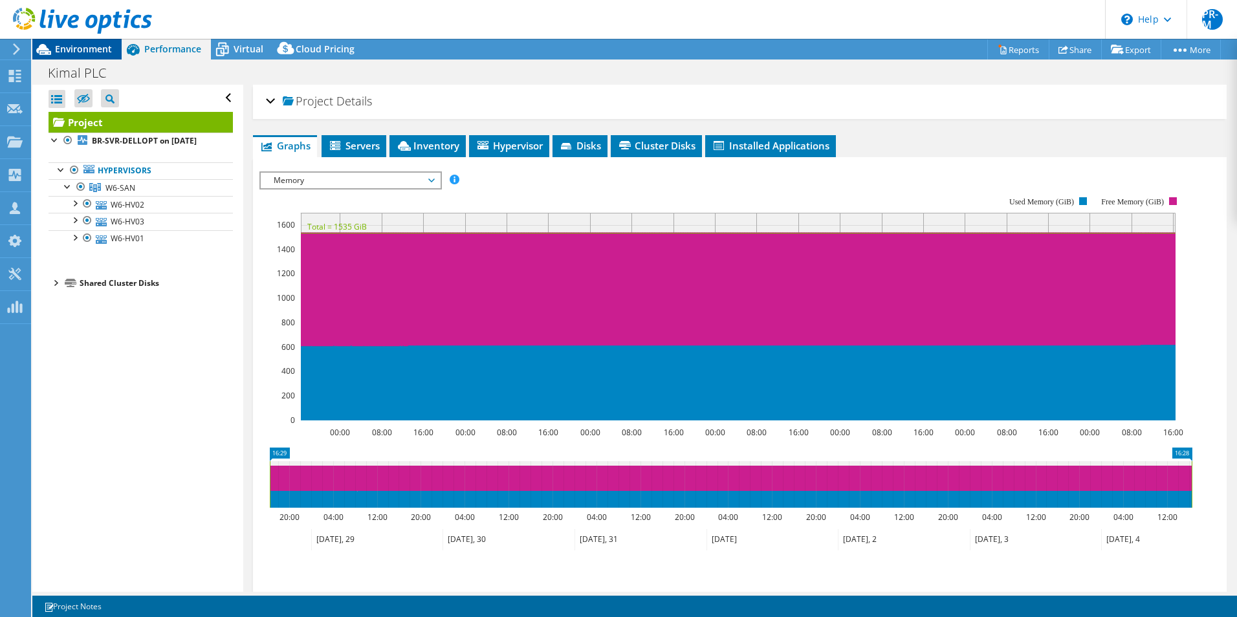
click at [87, 44] on span "Environment" at bounding box center [83, 49] width 57 height 12
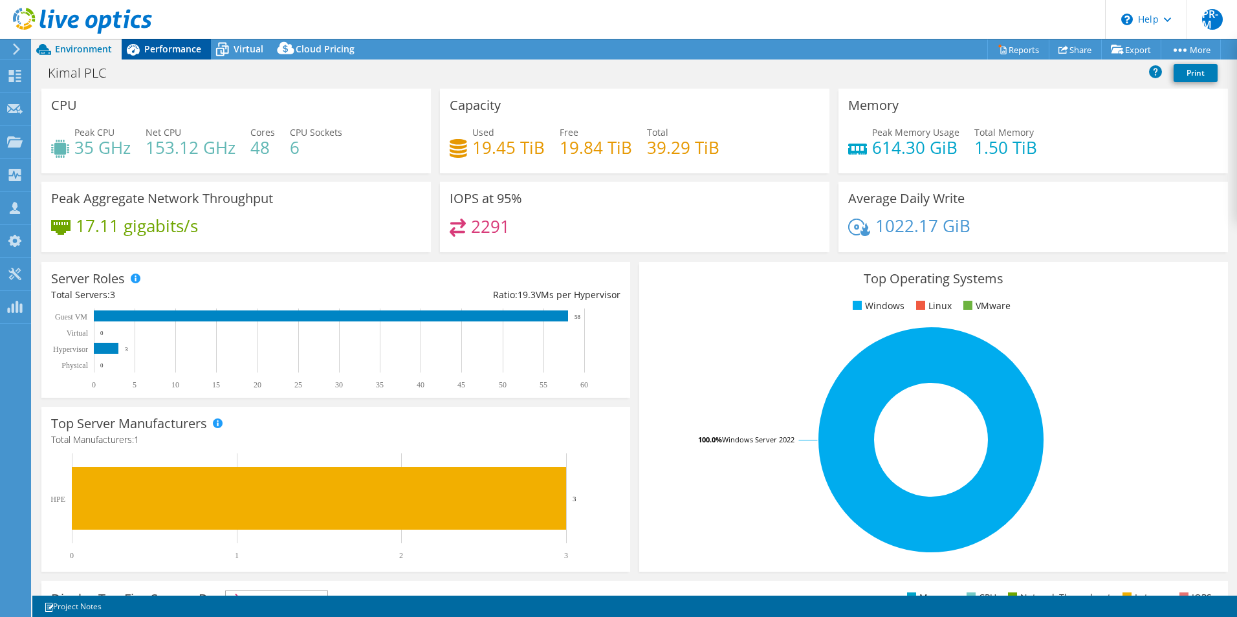
click at [182, 49] on span "Performance" at bounding box center [172, 49] width 57 height 12
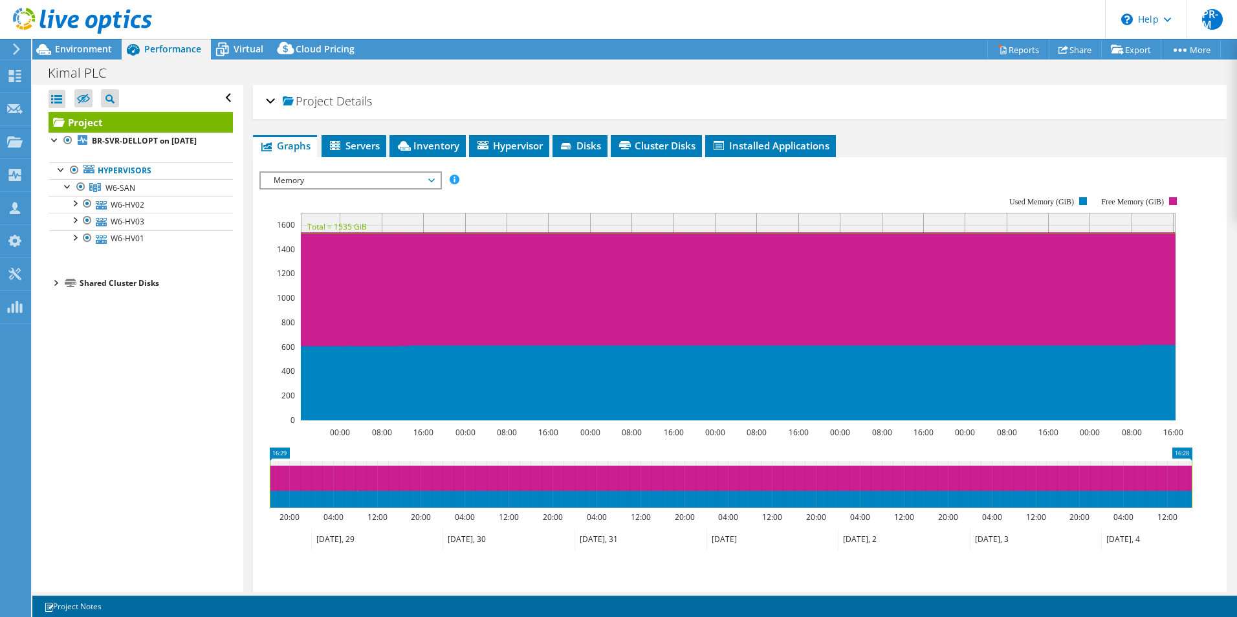
click at [433, 178] on span "Memory" at bounding box center [350, 181] width 166 height 16
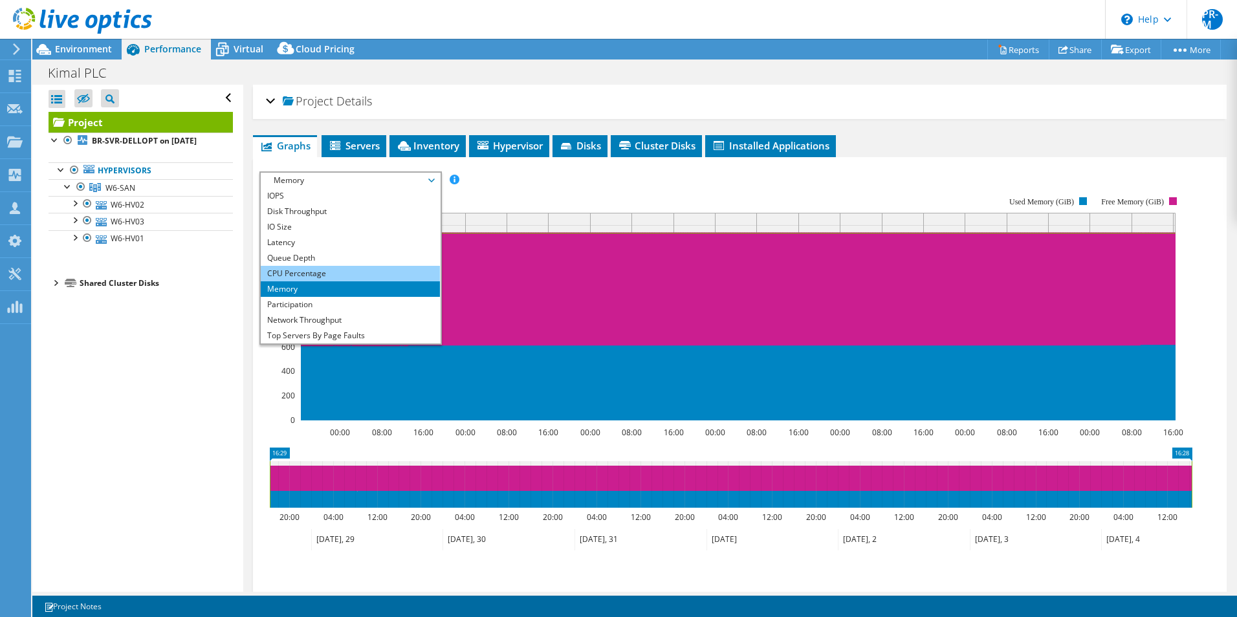
click at [320, 277] on li "CPU Percentage" at bounding box center [350, 274] width 179 height 16
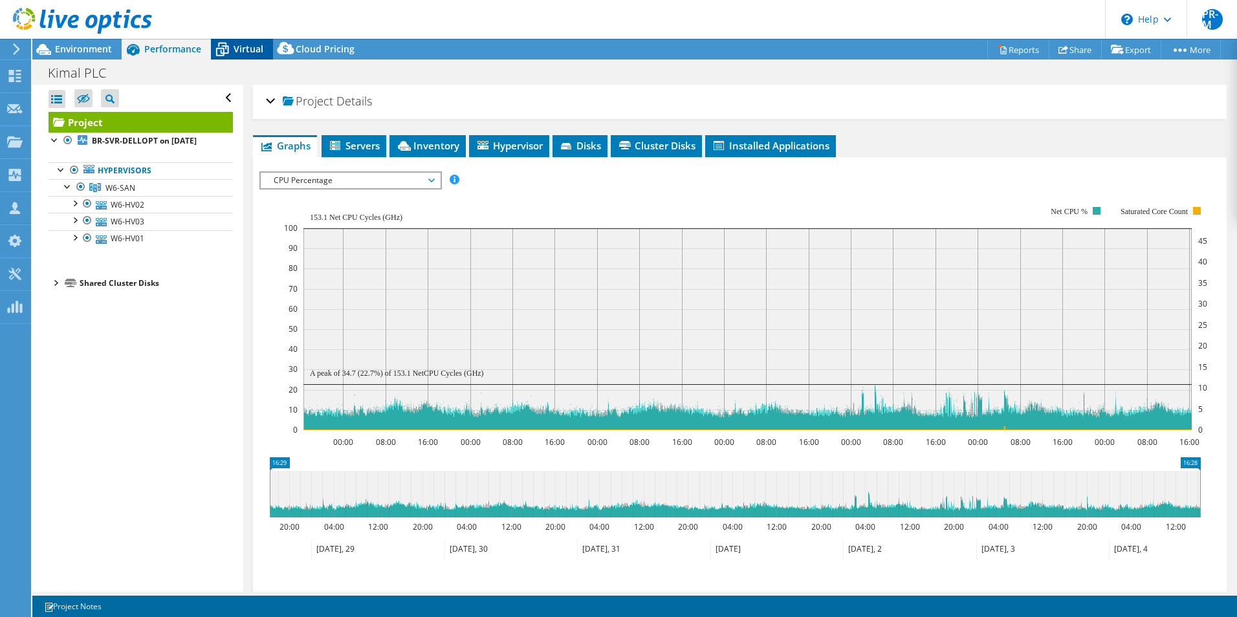
click at [241, 47] on span "Virtual" at bounding box center [248, 49] width 30 height 12
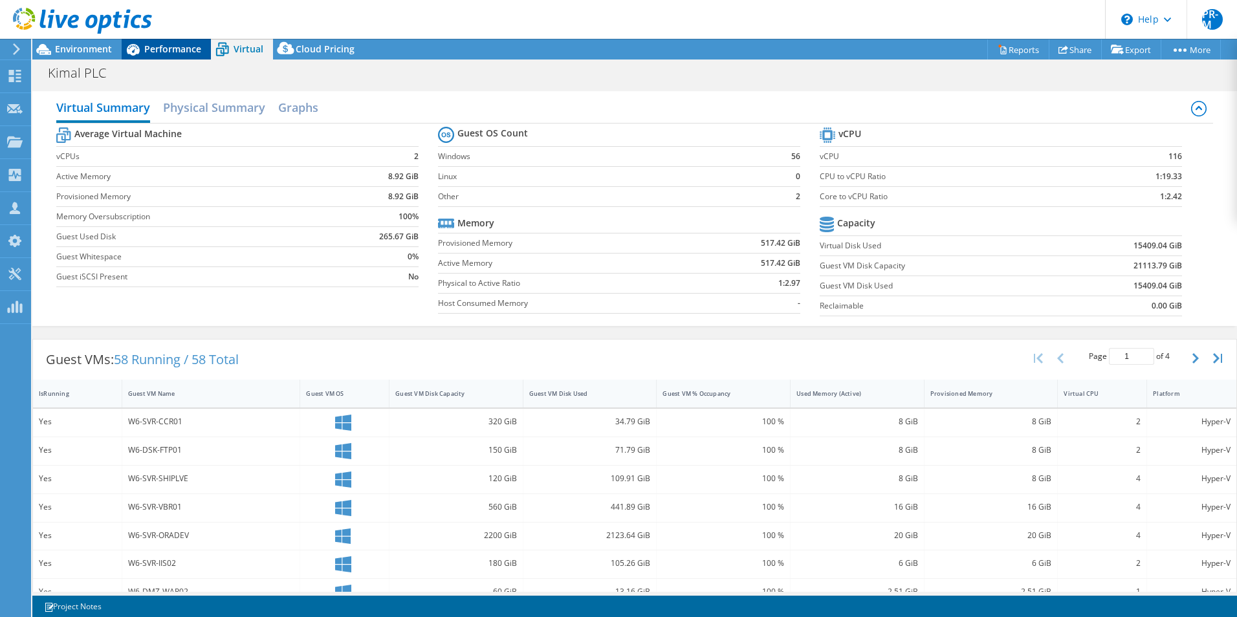
click at [160, 52] on span "Performance" at bounding box center [172, 49] width 57 height 12
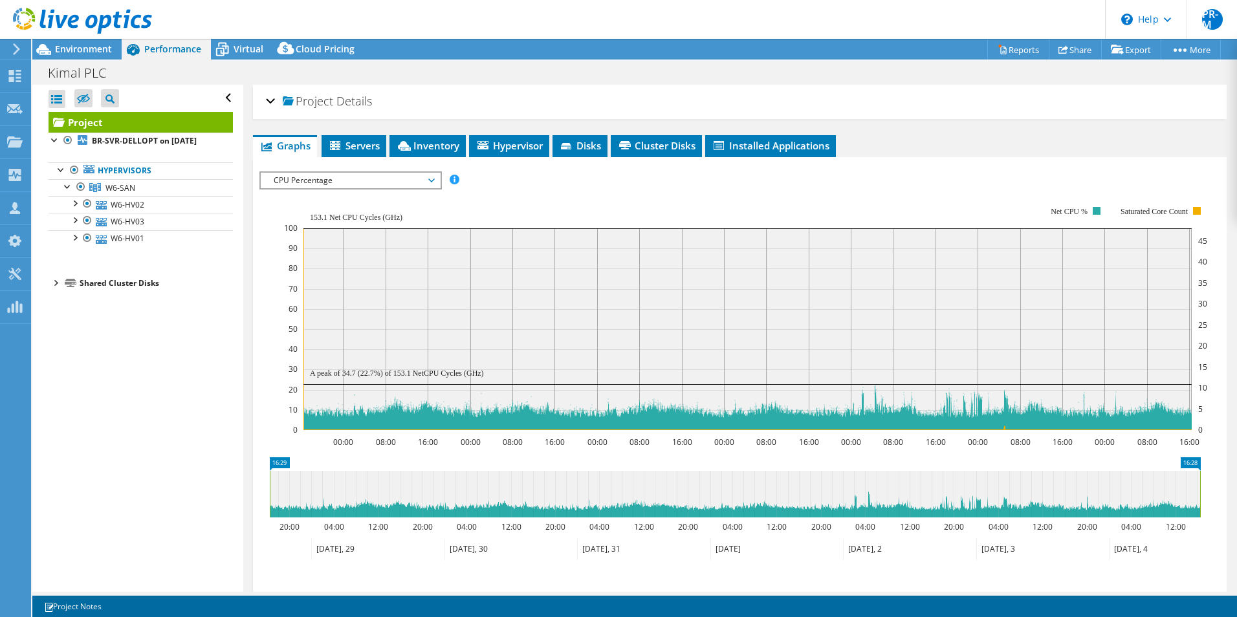
click at [433, 177] on span "CPU Percentage" at bounding box center [350, 181] width 166 height 16
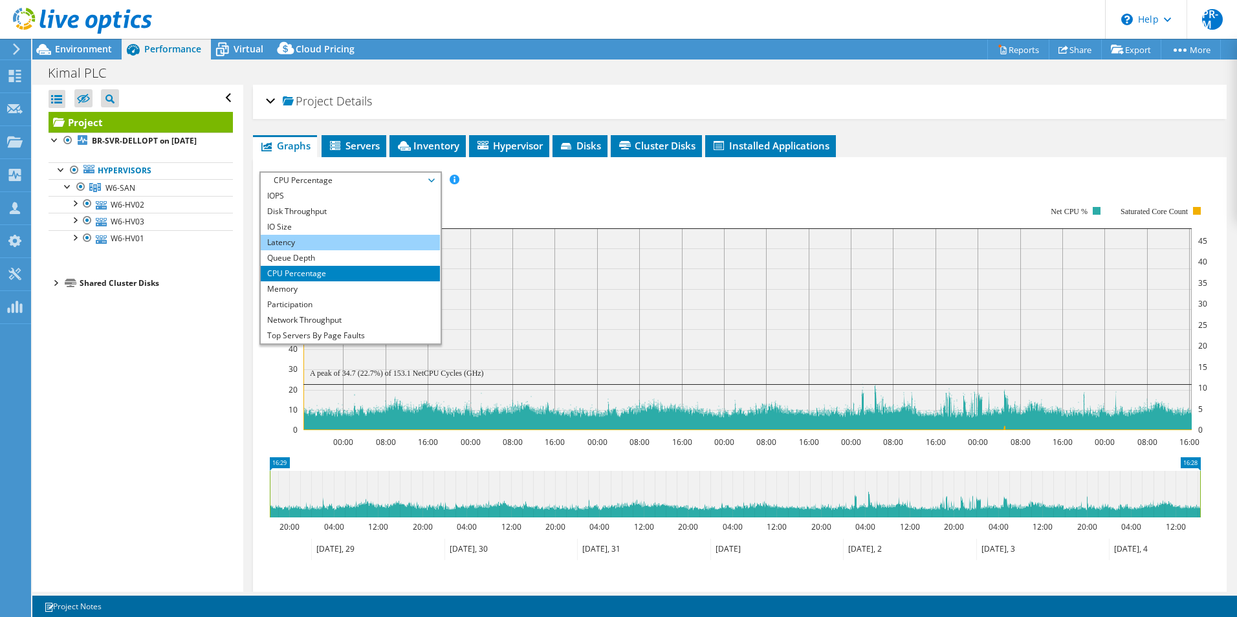
click at [313, 237] on li "Latency" at bounding box center [350, 243] width 179 height 16
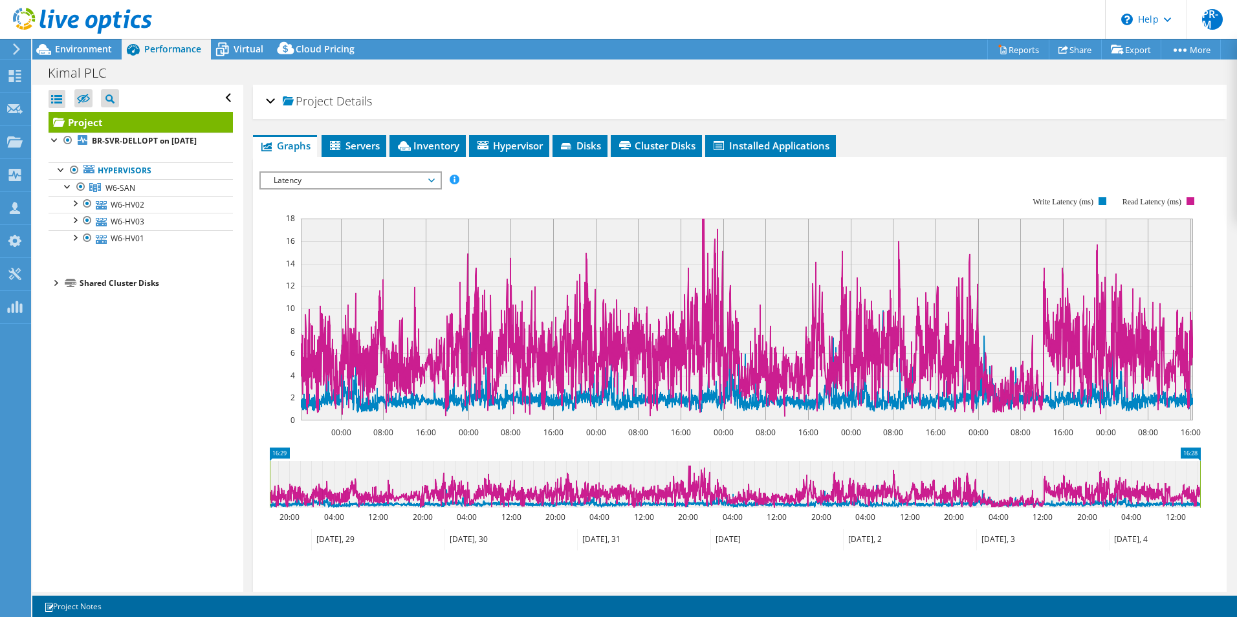
click at [428, 179] on span "Latency" at bounding box center [350, 181] width 166 height 16
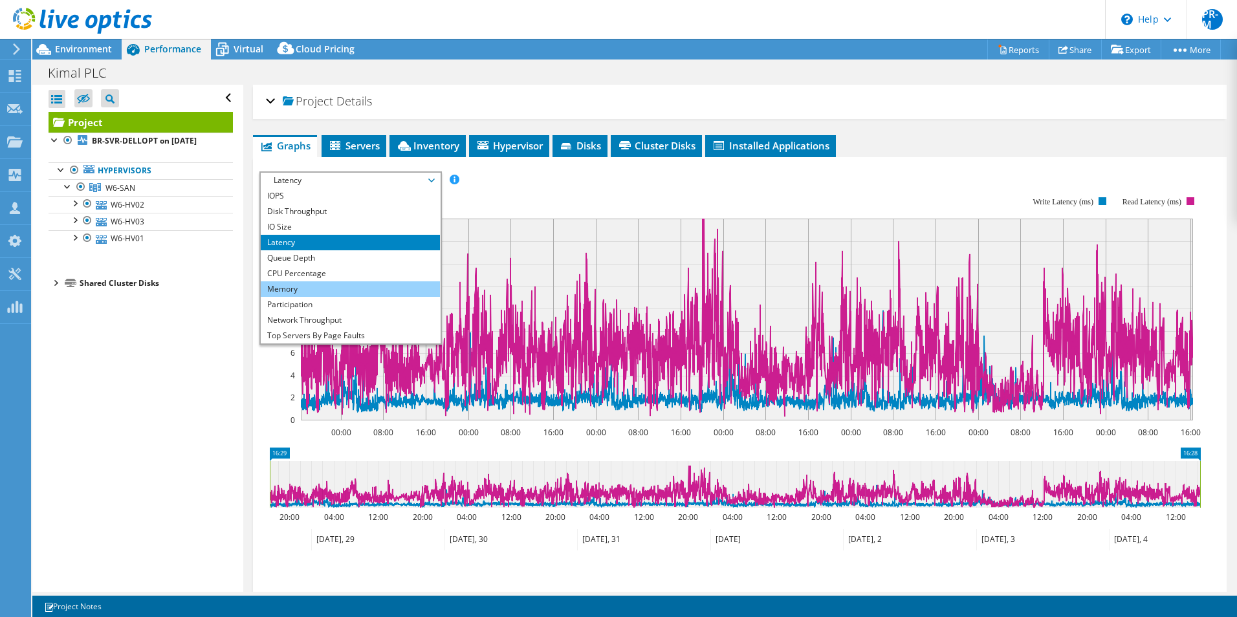
click at [343, 287] on li "Memory" at bounding box center [350, 289] width 179 height 16
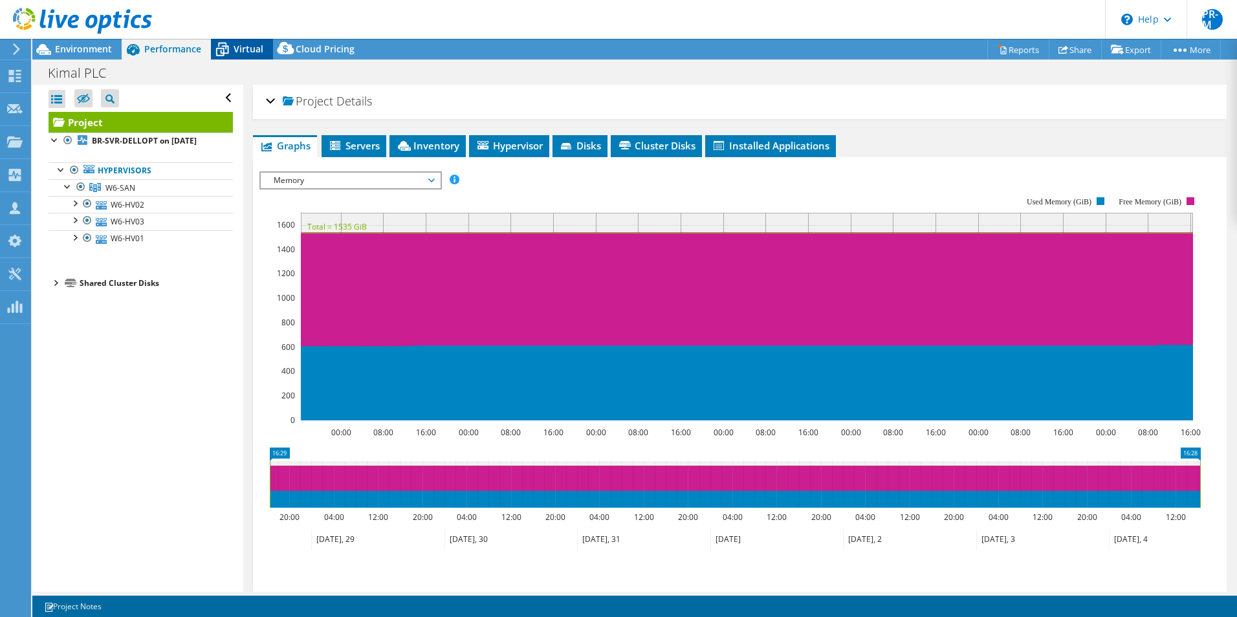
click at [248, 52] on span "Virtual" at bounding box center [248, 49] width 30 height 12
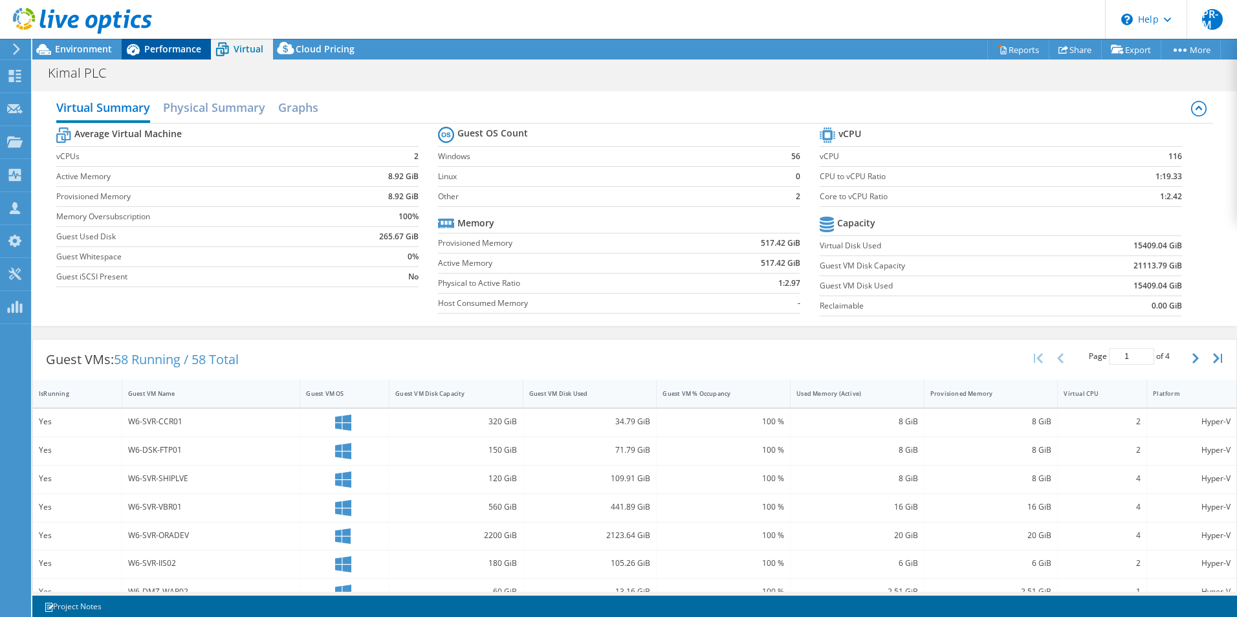
click at [166, 45] on span "Performance" at bounding box center [172, 49] width 57 height 12
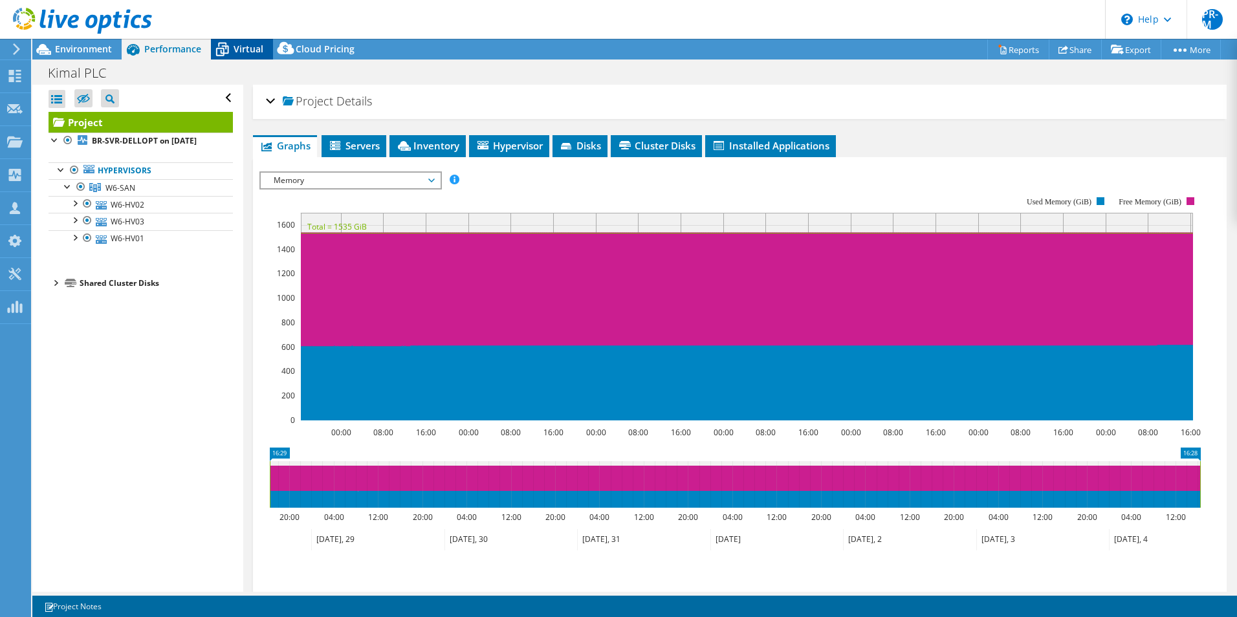
click at [248, 49] on span "Virtual" at bounding box center [248, 49] width 30 height 12
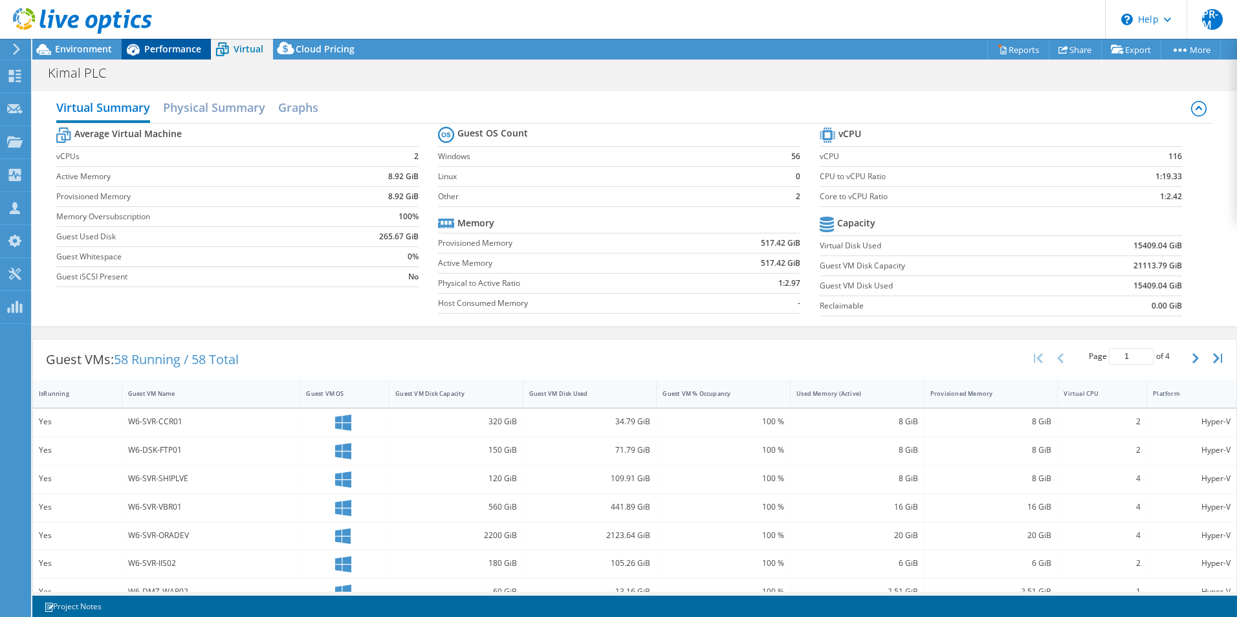
click at [172, 52] on span "Performance" at bounding box center [172, 49] width 57 height 12
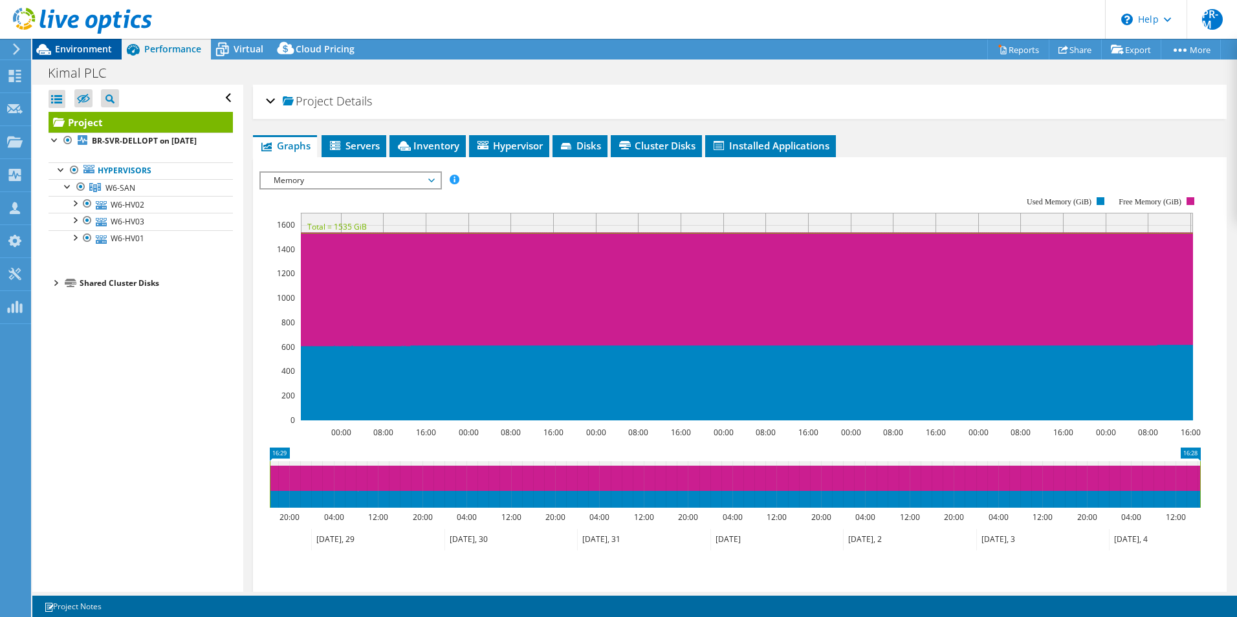
click at [70, 44] on span "Environment" at bounding box center [83, 49] width 57 height 12
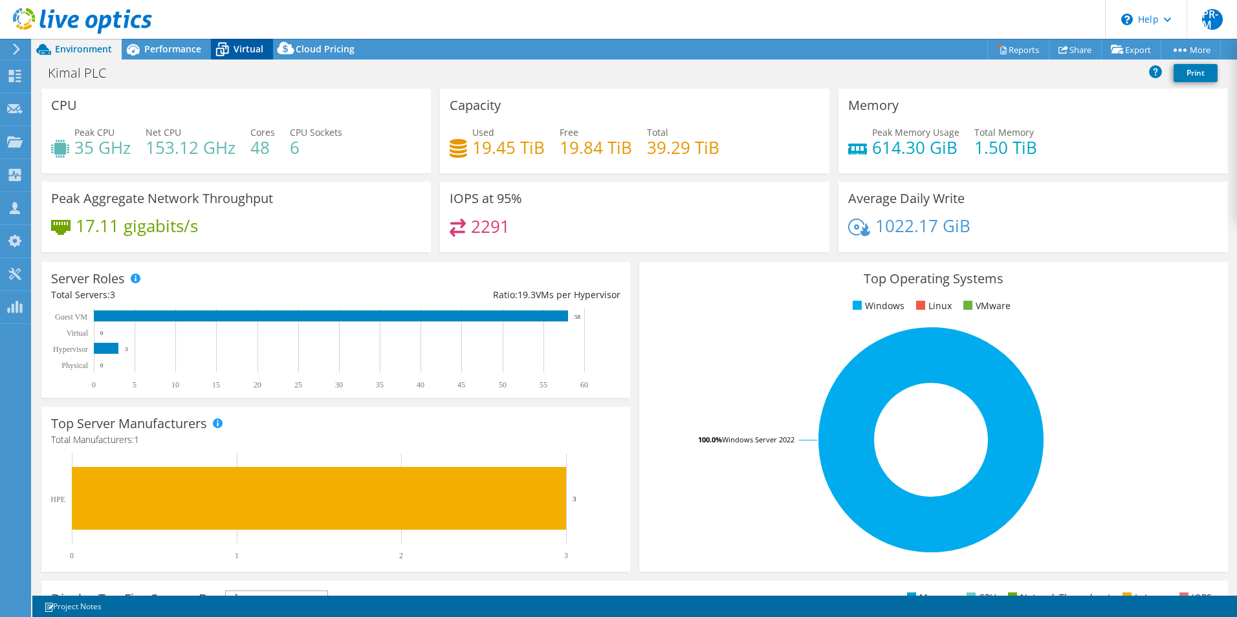
click at [241, 52] on span "Virtual" at bounding box center [248, 49] width 30 height 12
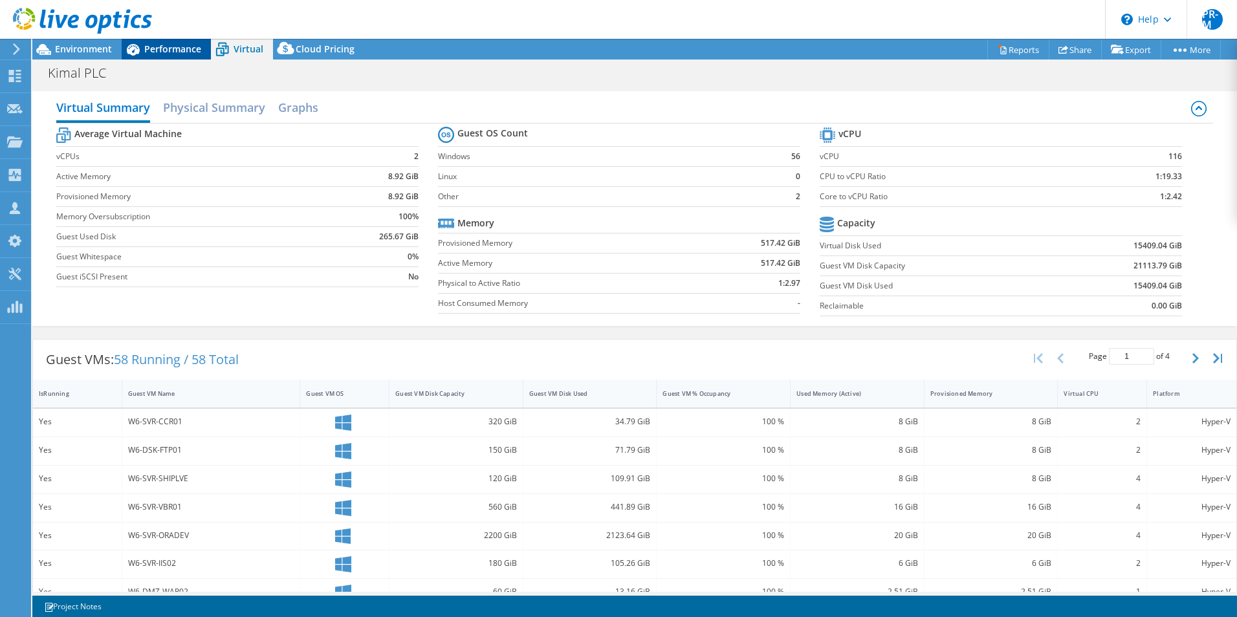
click at [160, 50] on span "Performance" at bounding box center [172, 49] width 57 height 12
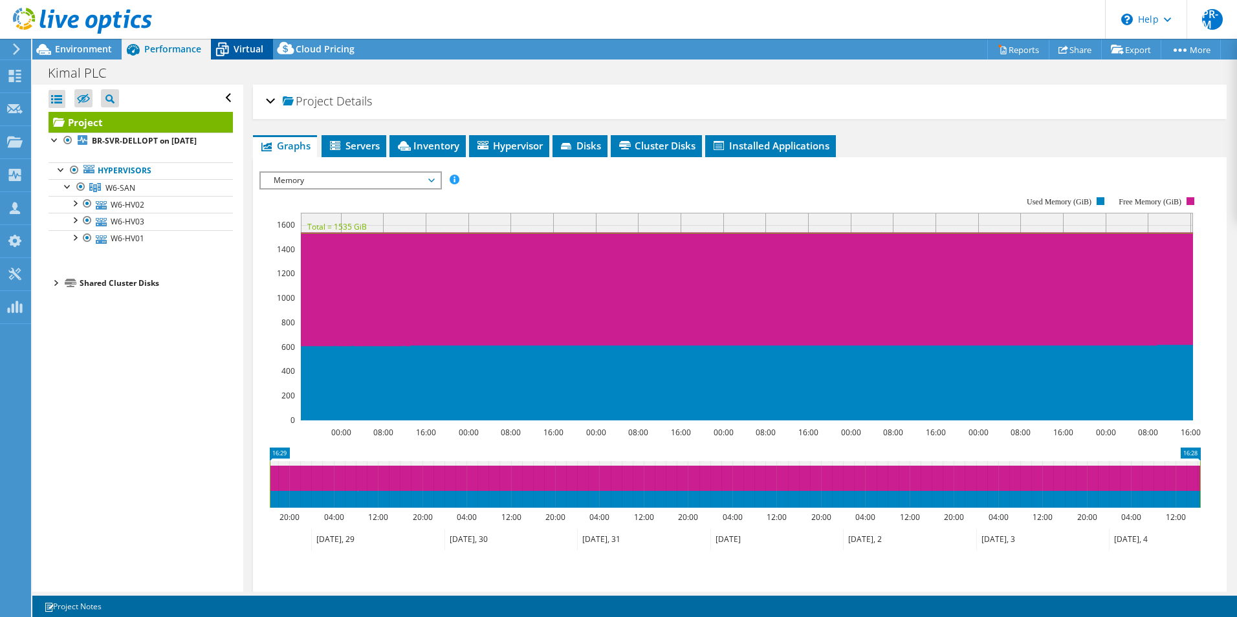
click at [235, 49] on span "Virtual" at bounding box center [248, 49] width 30 height 12
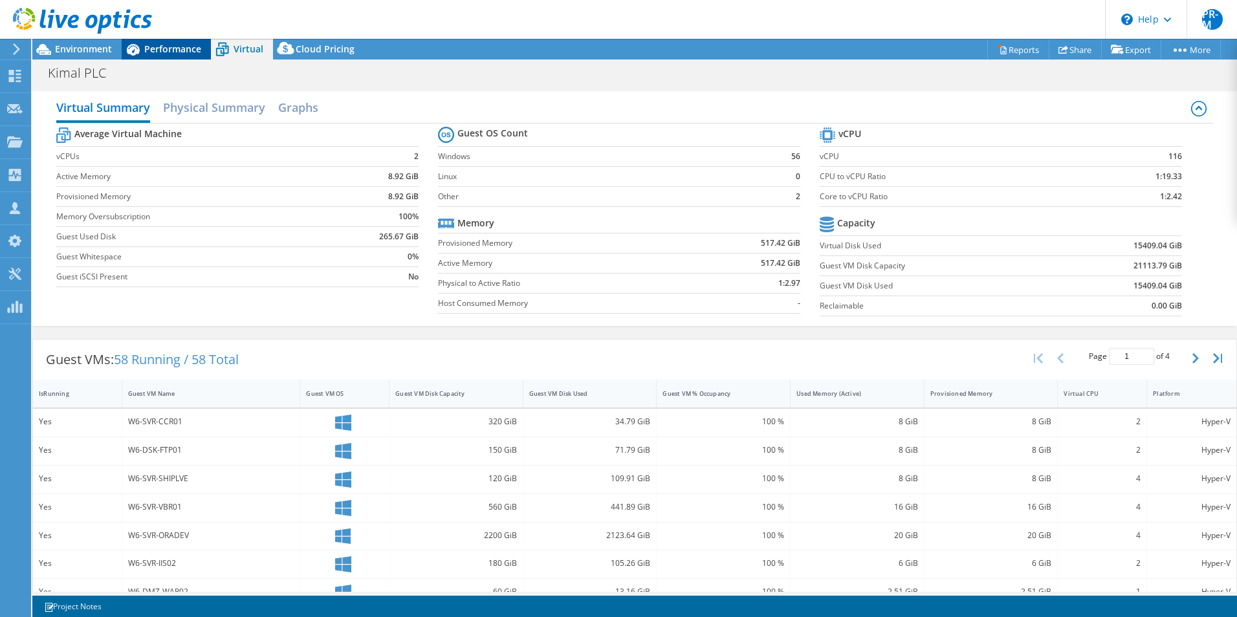
click at [177, 49] on span "Performance" at bounding box center [172, 49] width 57 height 12
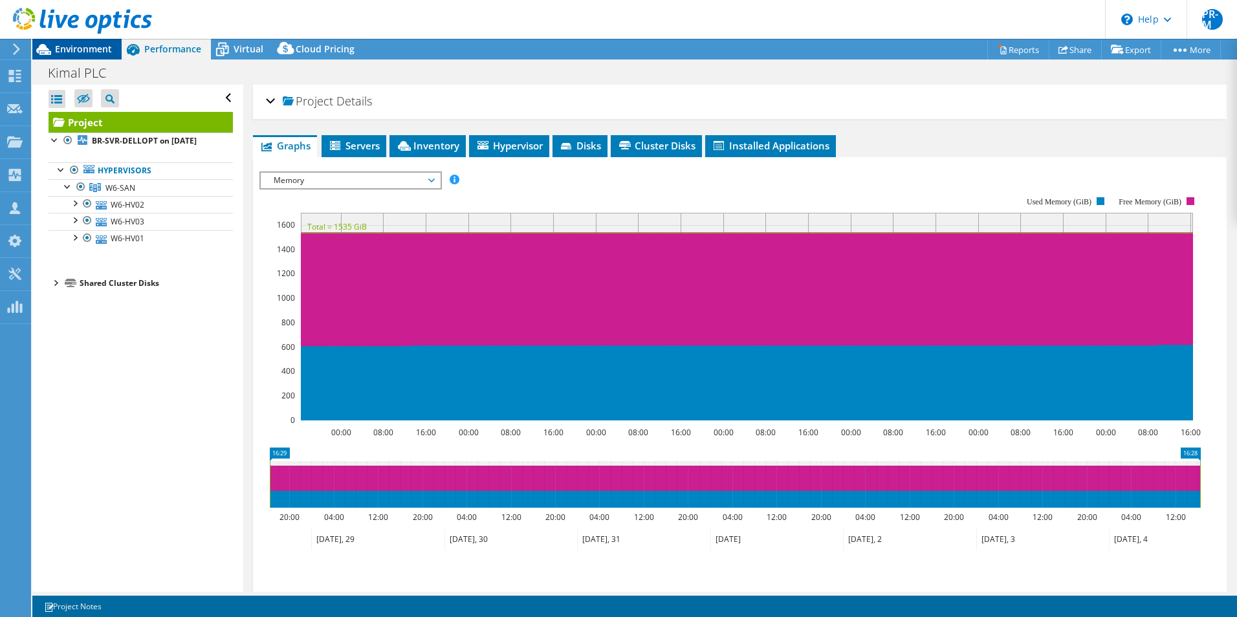
click at [92, 49] on span "Environment" at bounding box center [83, 49] width 57 height 12
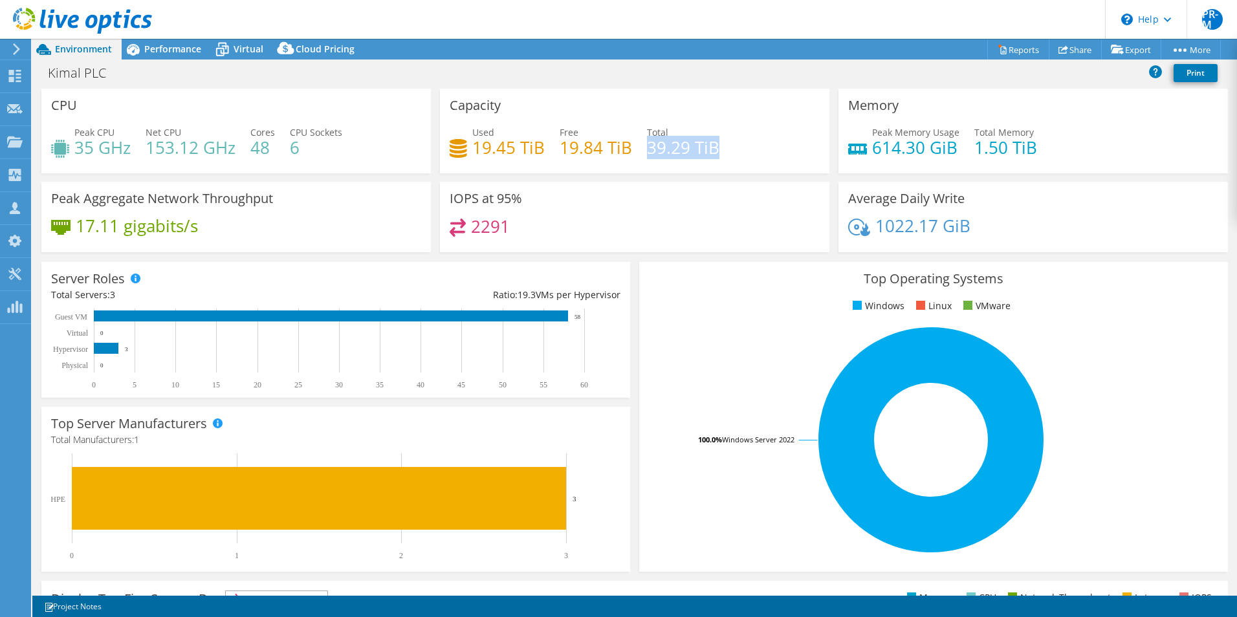
drag, startPoint x: 644, startPoint y: 149, endPoint x: 717, endPoint y: 147, distance: 72.5
click at [717, 147] on div "Used 19.45 TiB Free 19.84 TiB Total 39.29 TiB" at bounding box center [635, 146] width 370 height 42
drag, startPoint x: 466, startPoint y: 226, endPoint x: 510, endPoint y: 233, distance: 44.0
click at [510, 233] on div "2291" at bounding box center [635, 233] width 370 height 28
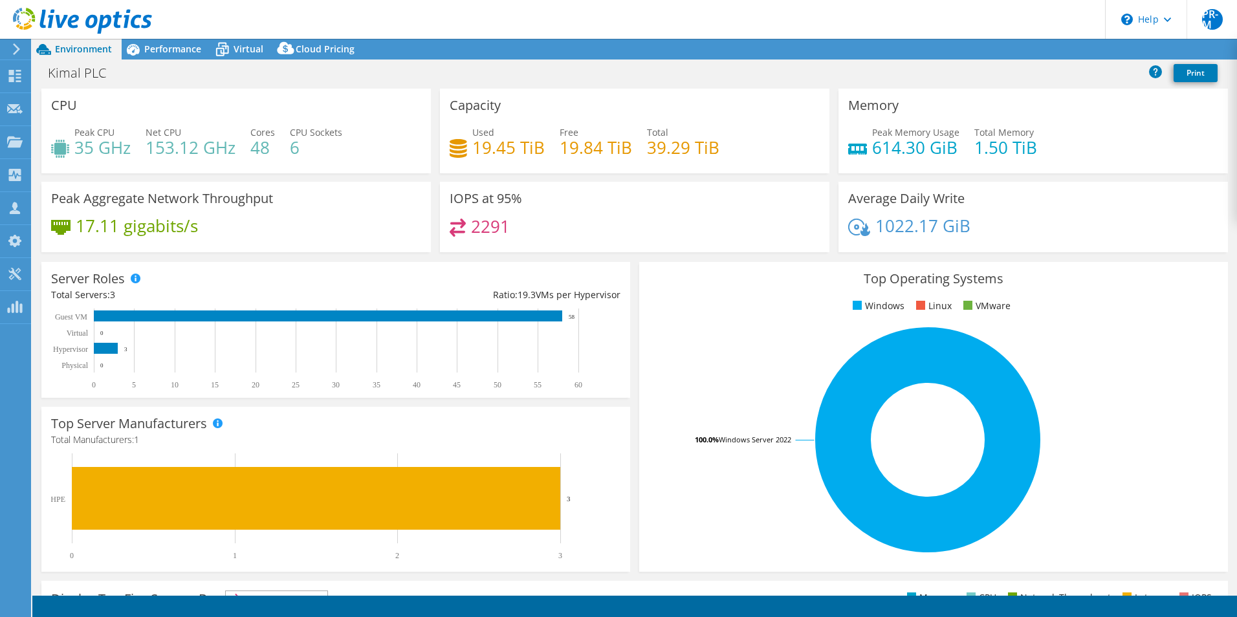
select select "USD"
click at [167, 47] on span "Performance" at bounding box center [172, 49] width 57 height 12
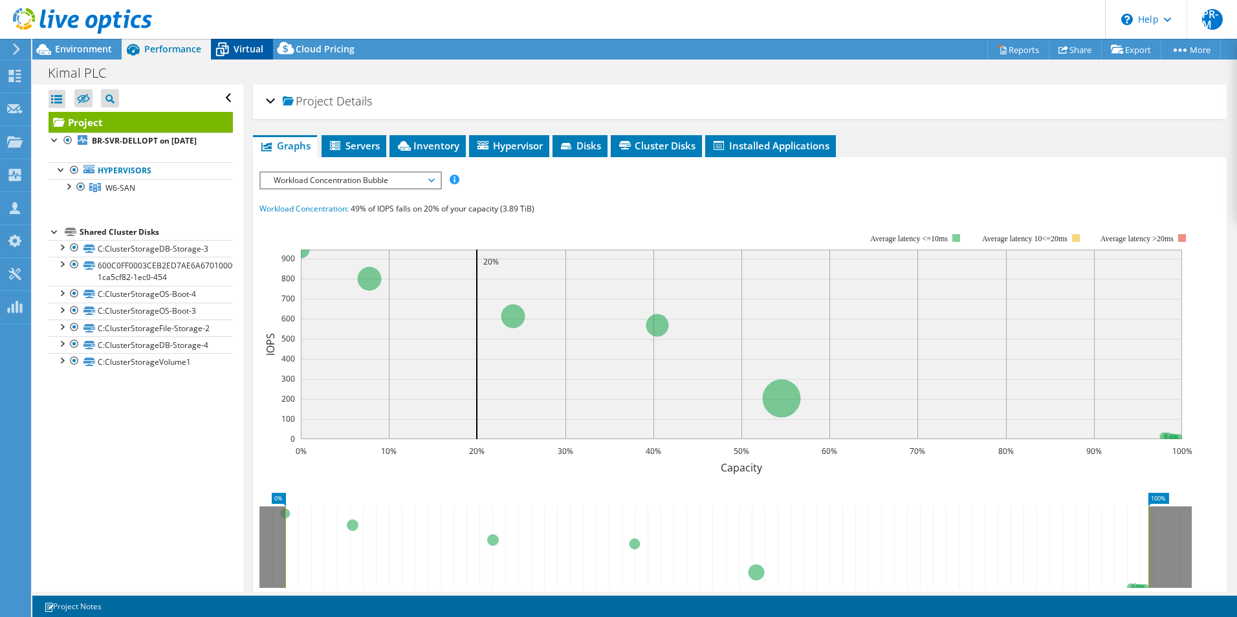
click at [238, 47] on span "Virtual" at bounding box center [248, 49] width 30 height 12
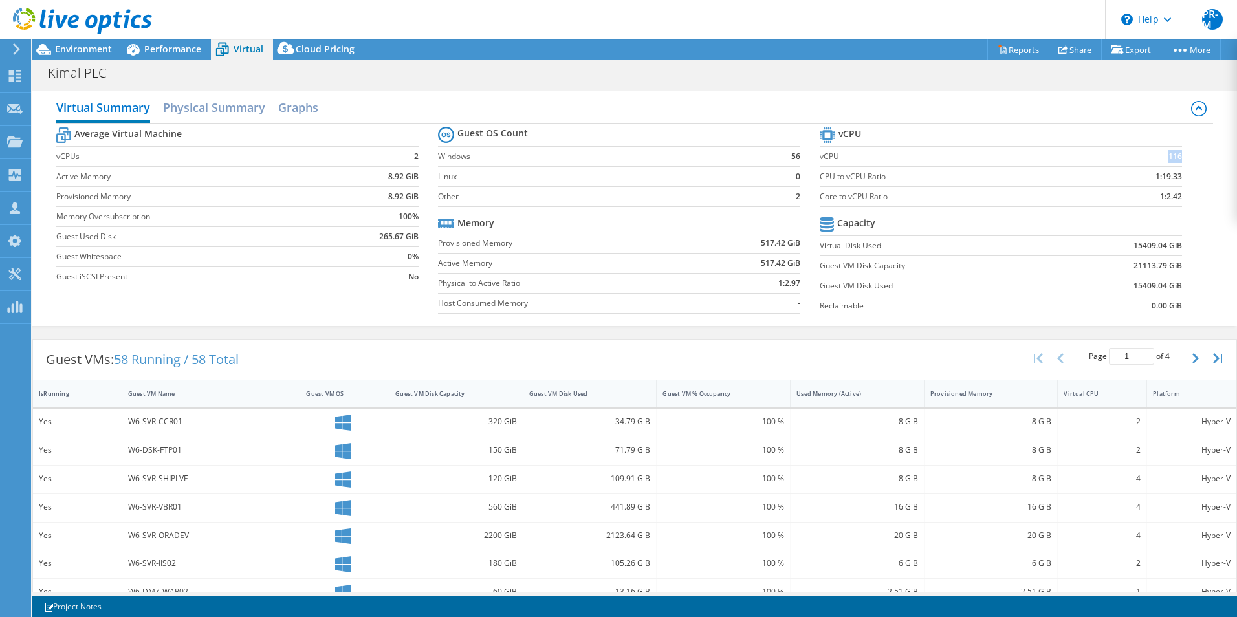
drag, startPoint x: 1159, startPoint y: 156, endPoint x: 1171, endPoint y: 153, distance: 11.9
click at [1171, 153] on b "116" at bounding box center [1175, 156] width 14 height 13
drag, startPoint x: 1171, startPoint y: 153, endPoint x: 1182, endPoint y: 162, distance: 14.2
click at [1182, 162] on section "vCPU vCPU 116 CPU to vCPU Ratio 1:19.33 Core to vCPU Ratio 1:2.42 Capacity Virt…" at bounding box center [1010, 223] width 382 height 199
click at [89, 47] on span "Environment" at bounding box center [83, 49] width 57 height 12
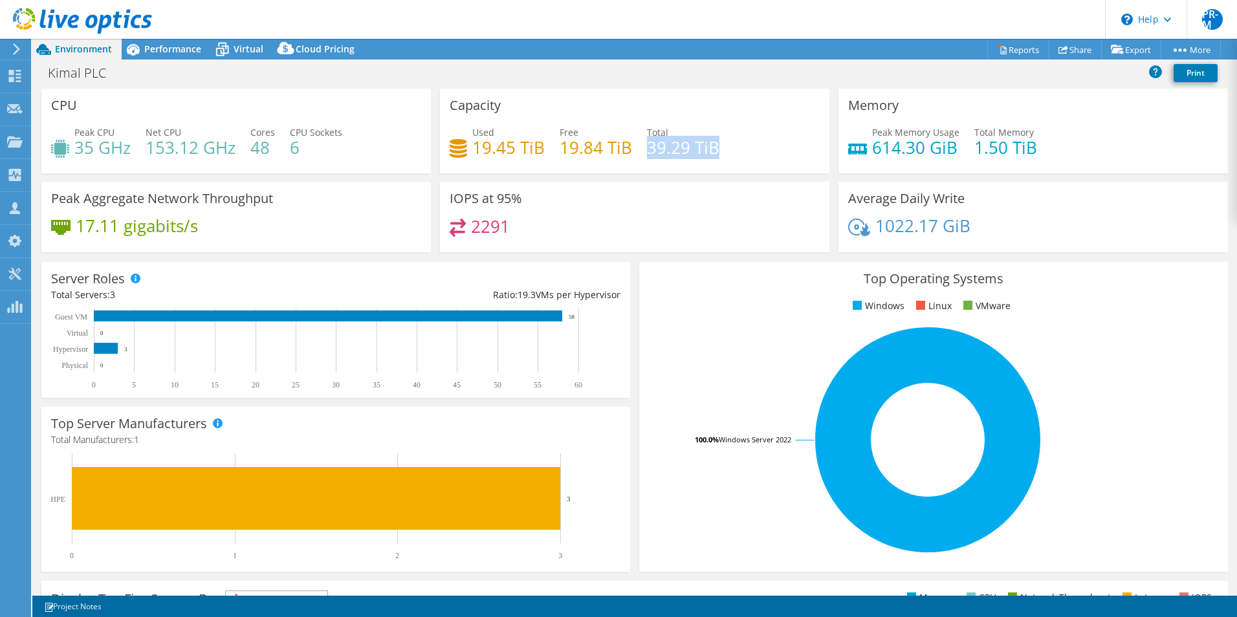
drag, startPoint x: 644, startPoint y: 145, endPoint x: 715, endPoint y: 149, distance: 71.9
click at [715, 149] on div "Used 19.45 TiB Free 19.84 TiB Total 39.29 TiB" at bounding box center [635, 146] width 370 height 42
click at [1096, 177] on div "Memory Peak Memory Usage 614.30 GiB Total Memory 1.50 TiB" at bounding box center [1033, 135] width 398 height 93
drag, startPoint x: 970, startPoint y: 146, endPoint x: 1044, endPoint y: 143, distance: 74.4
click at [1044, 143] on div "Peak Memory Usage 614.30 GiB Total Memory 1.50 TiB" at bounding box center [1033, 146] width 370 height 42
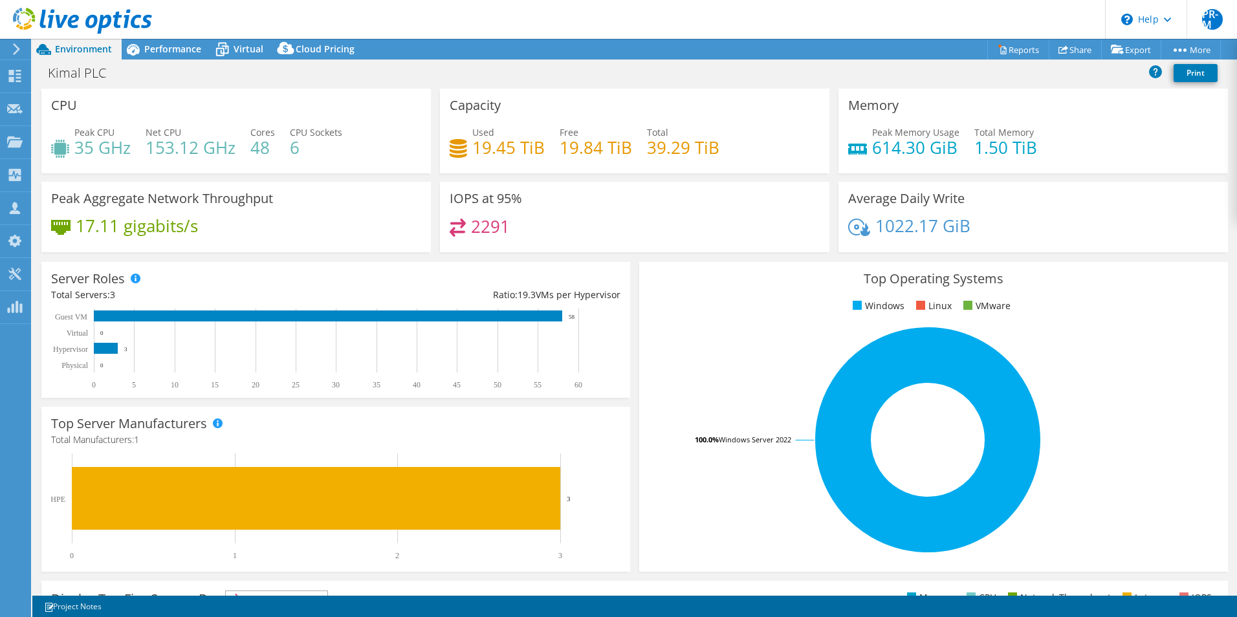
drag, startPoint x: 1044, startPoint y: 143, endPoint x: 1114, endPoint y: 143, distance: 69.9
click at [1114, 143] on div "Peak Memory Usage 614.30 GiB Total Memory 1.50 TiB" at bounding box center [1033, 146] width 370 height 42
click at [160, 50] on span "Performance" at bounding box center [172, 49] width 57 height 12
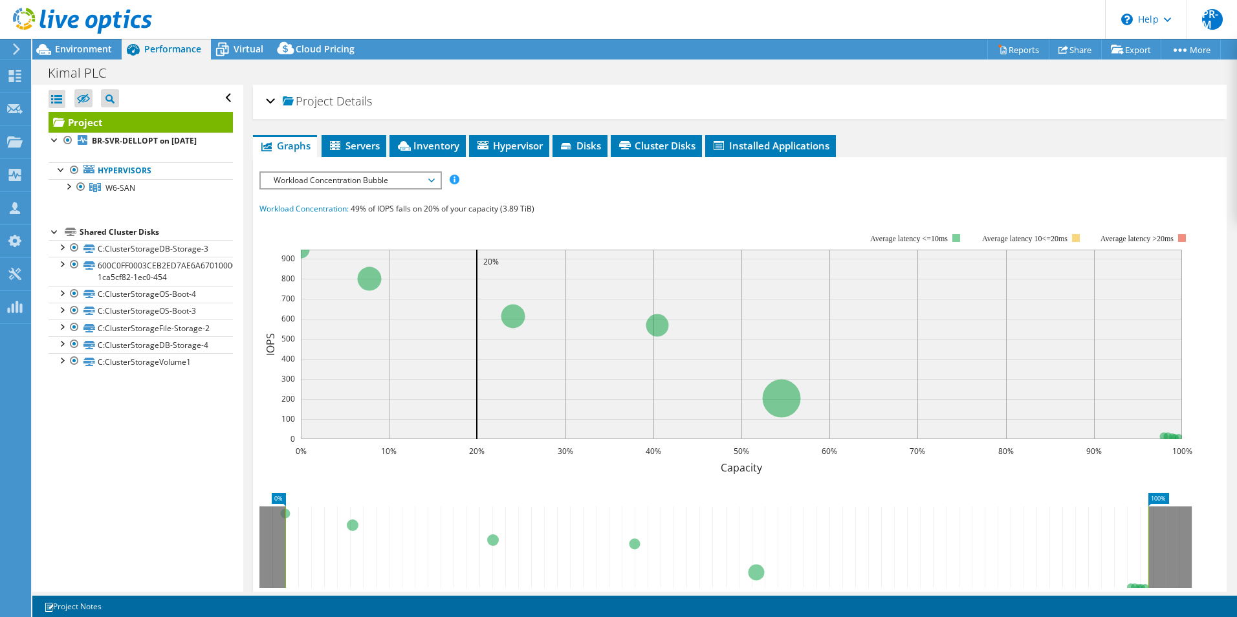
click at [428, 180] on span "Workload Concentration Bubble" at bounding box center [350, 181] width 166 height 16
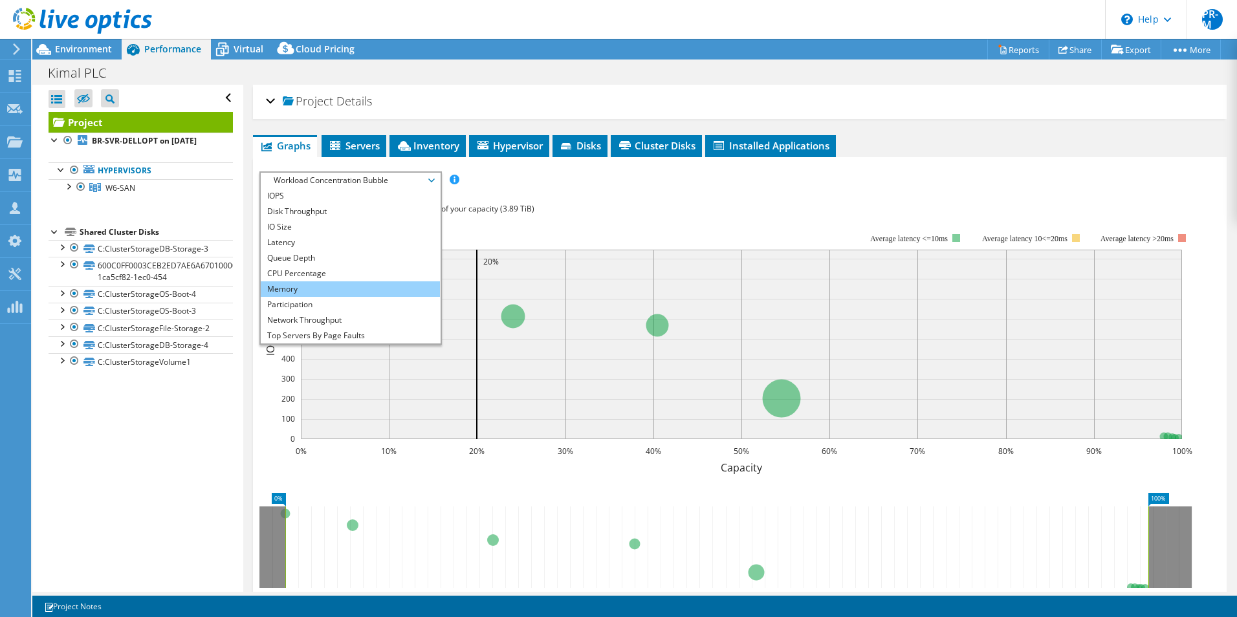
click at [328, 290] on li "Memory" at bounding box center [350, 289] width 179 height 16
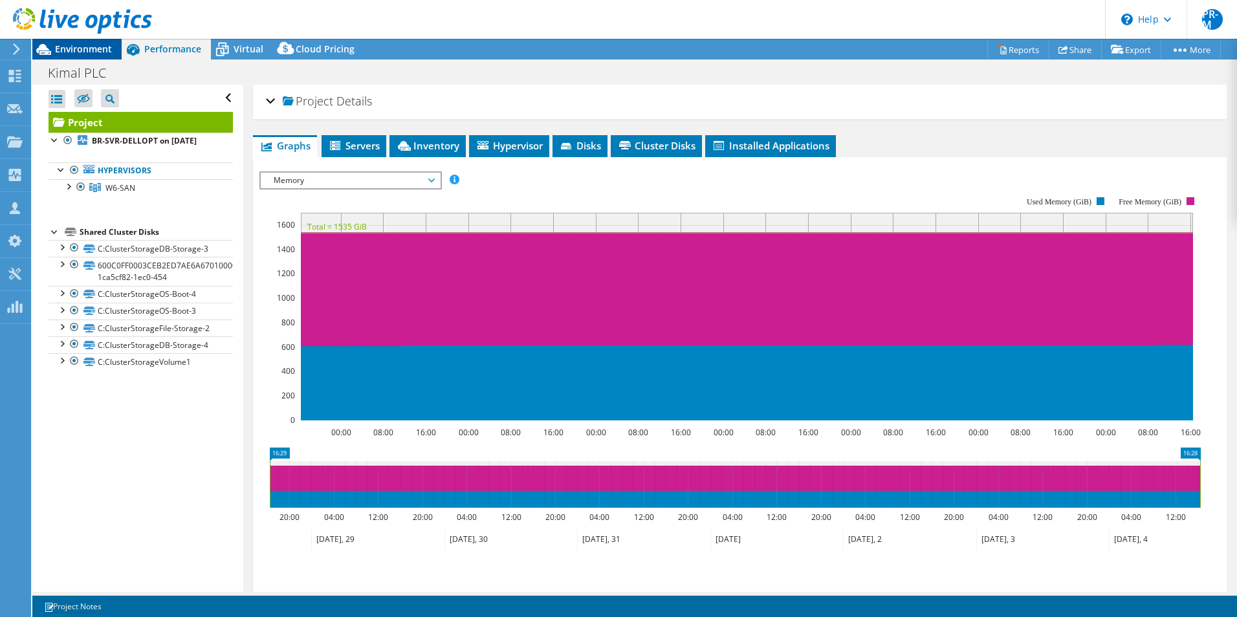
click at [74, 54] on span "Environment" at bounding box center [83, 49] width 57 height 12
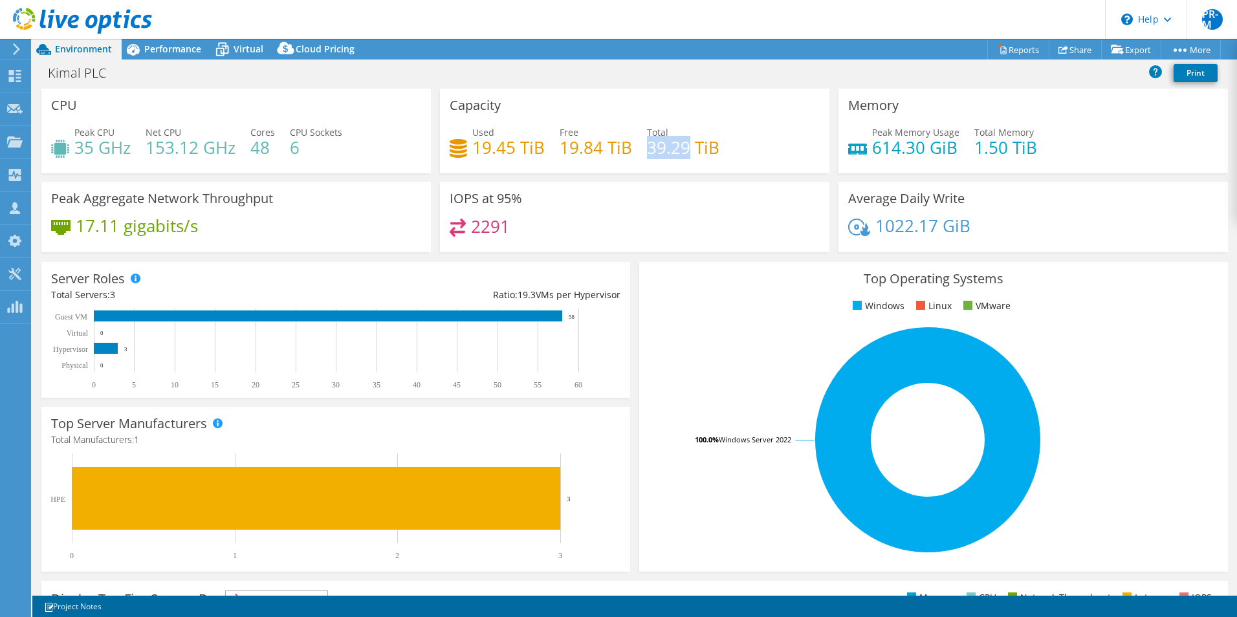
drag, startPoint x: 644, startPoint y: 147, endPoint x: 684, endPoint y: 148, distance: 40.1
click at [684, 148] on h4 "39.29 TiB" at bounding box center [683, 147] width 72 height 14
drag, startPoint x: 684, startPoint y: 148, endPoint x: 643, endPoint y: 153, distance: 41.7
click at [647, 153] on h4 "39.29 TiB" at bounding box center [683, 147] width 72 height 14
drag, startPoint x: 644, startPoint y: 147, endPoint x: 729, endPoint y: 148, distance: 84.7
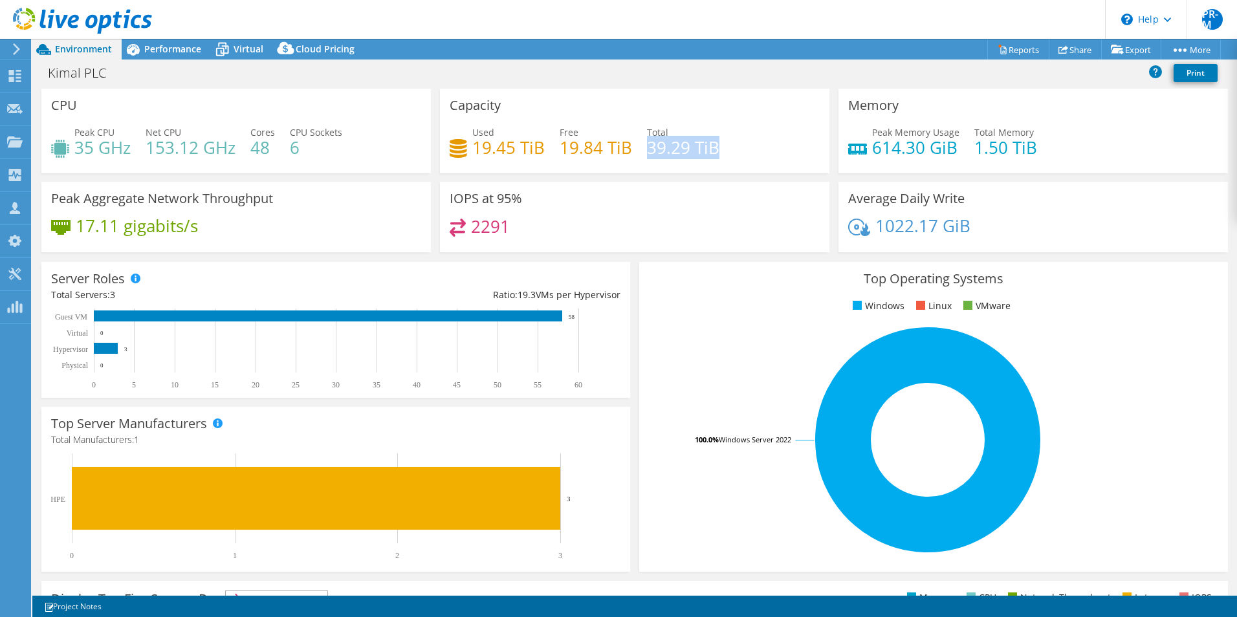
click at [729, 148] on div "Used 19.45 TiB Free 19.84 TiB Total 39.29 TiB" at bounding box center [635, 146] width 370 height 42
click at [658, 150] on h4 "39.29 TiB" at bounding box center [683, 147] width 72 height 14
drag, startPoint x: 641, startPoint y: 147, endPoint x: 717, endPoint y: 152, distance: 75.8
click at [717, 152] on div "Used 19.45 TiB Free 19.84 TiB Total 39.29 TiB" at bounding box center [635, 146] width 370 height 42
click at [177, 54] on span "Performance" at bounding box center [172, 49] width 57 height 12
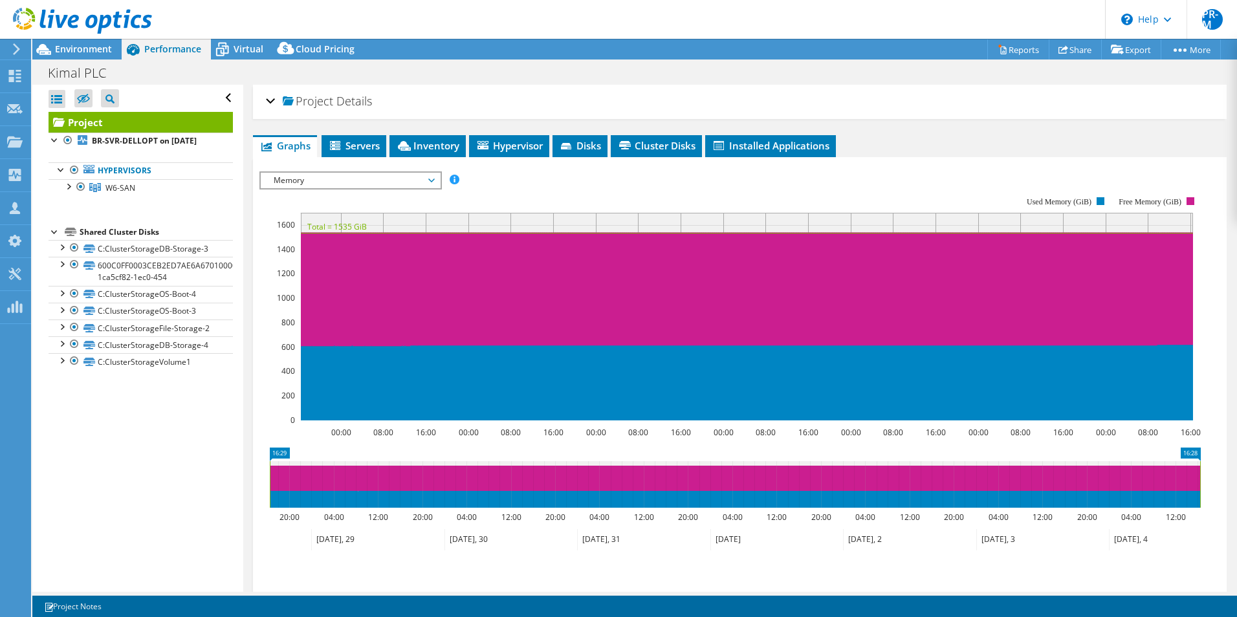
click at [435, 183] on span "Memory" at bounding box center [350, 181] width 179 height 16
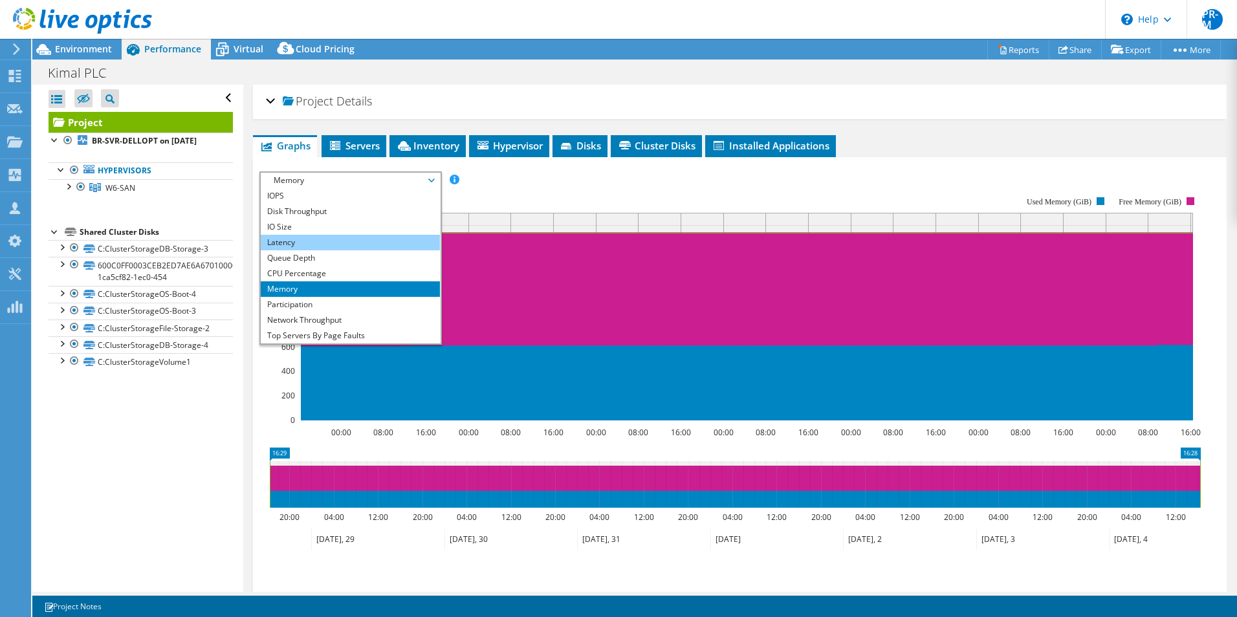
click at [279, 241] on li "Latency" at bounding box center [350, 243] width 179 height 16
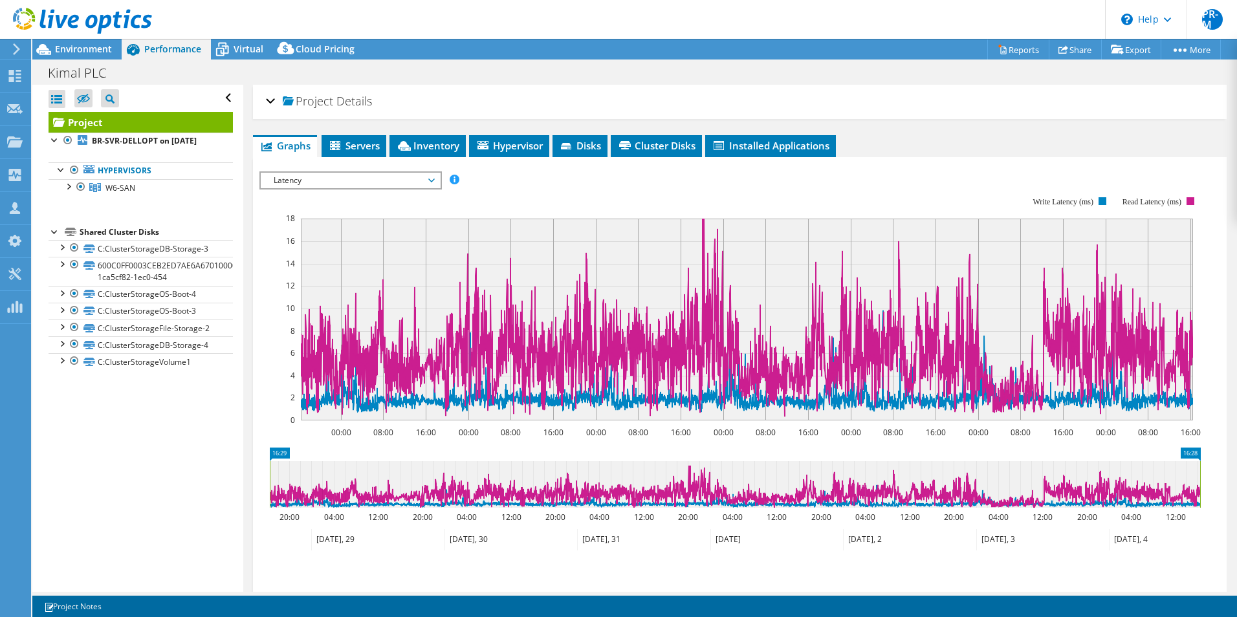
click at [434, 180] on icon at bounding box center [431, 181] width 6 height 4
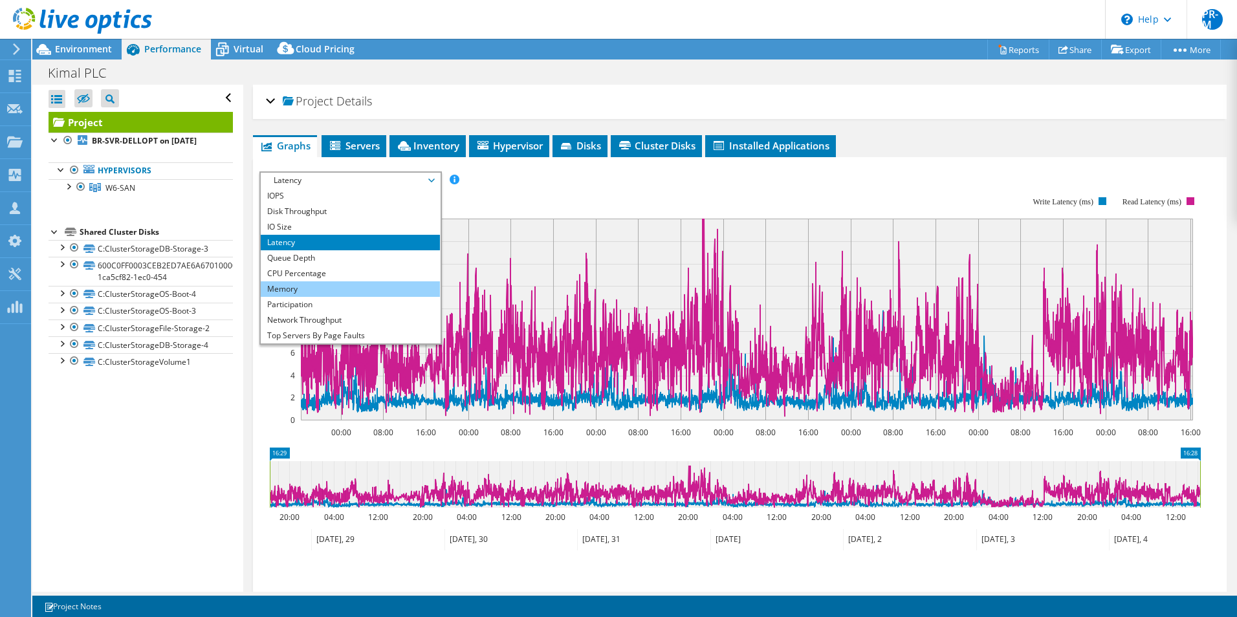
click at [336, 287] on li "Memory" at bounding box center [350, 289] width 179 height 16
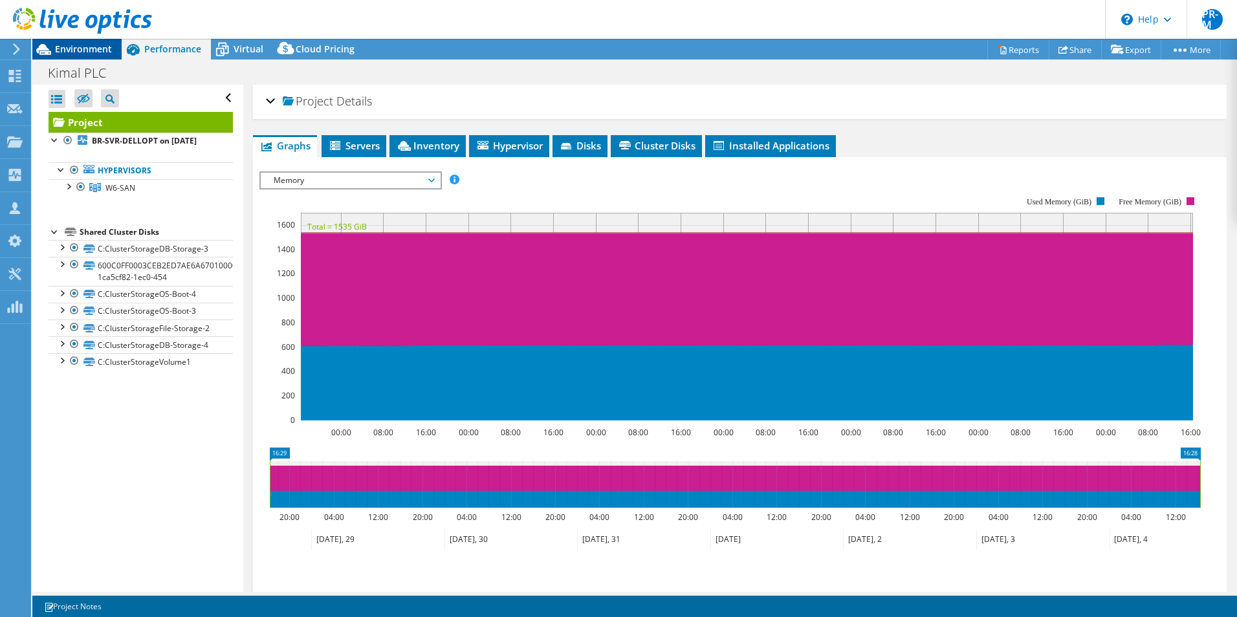
click at [77, 55] on div "Environment" at bounding box center [76, 49] width 89 height 21
